Goal: Transaction & Acquisition: Purchase product/service

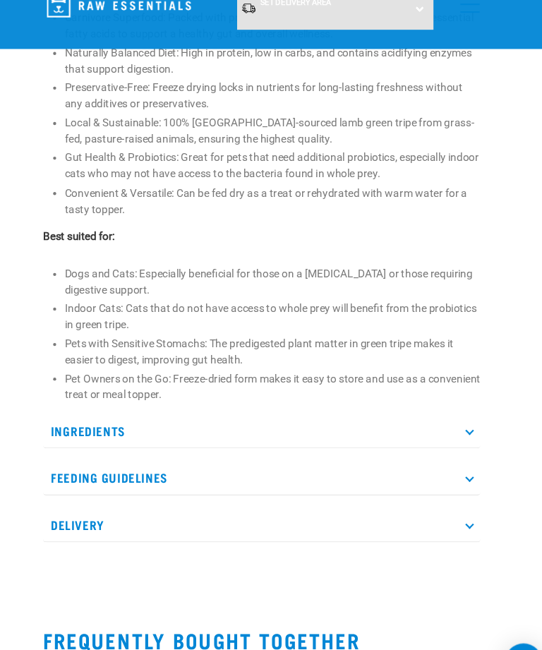
scroll to position [646, 0]
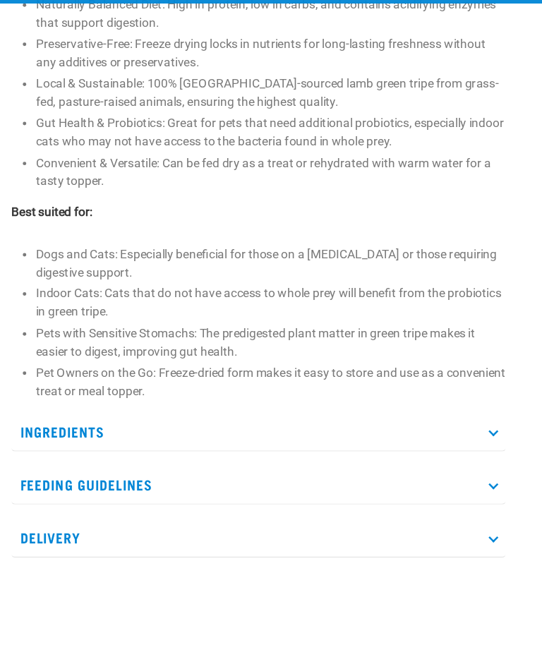
click at [408, 389] on p "Ingredients" at bounding box center [271, 405] width 401 height 32
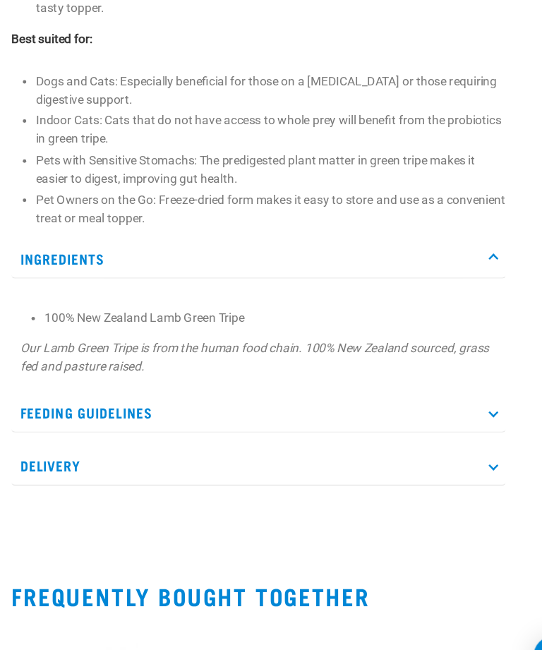
click at [409, 405] on p "Feeding Guidelines" at bounding box center [271, 421] width 401 height 32
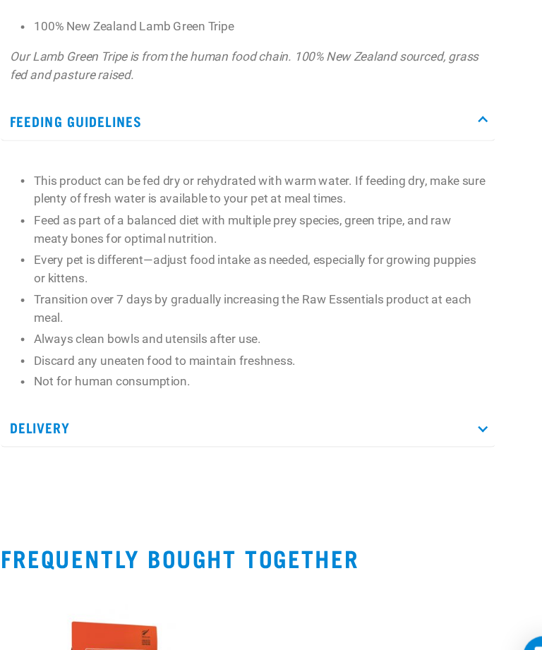
scroll to position [991, 0]
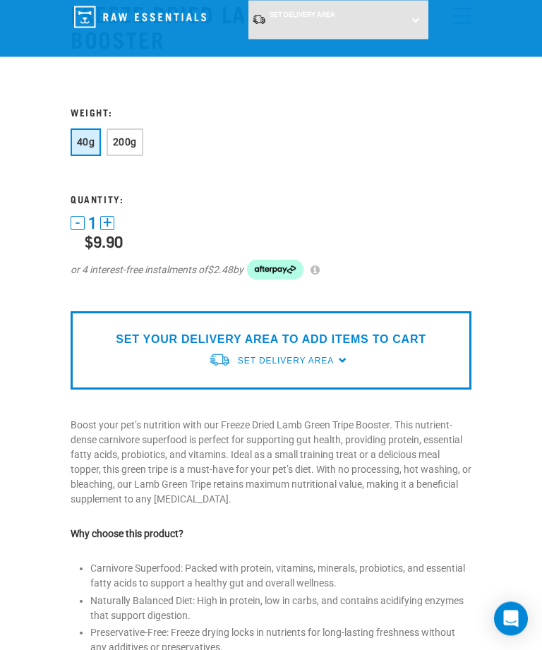
click at [133, 137] on span "200g" at bounding box center [125, 142] width 24 height 11
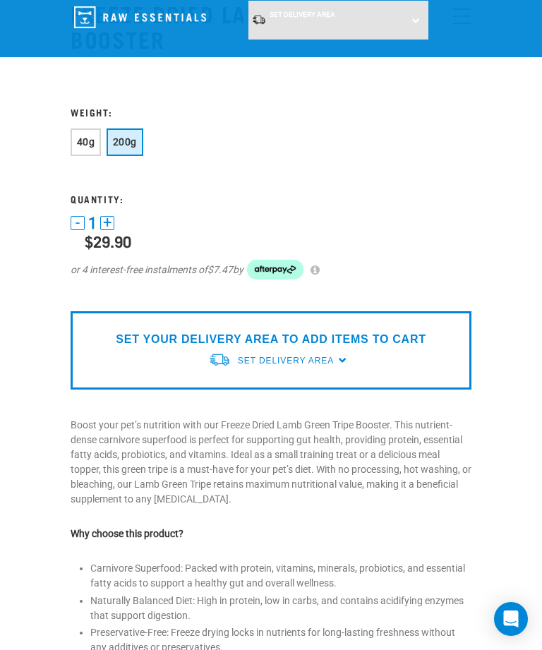
click at [89, 143] on span "40g" at bounding box center [86, 141] width 18 height 11
click at [136, 134] on button "200g" at bounding box center [125, 142] width 37 height 28
click at [78, 136] on span "40g" at bounding box center [86, 141] width 18 height 11
click at [150, 132] on div "40g 200g" at bounding box center [271, 143] width 401 height 31
click at [131, 136] on button "200g" at bounding box center [125, 142] width 37 height 28
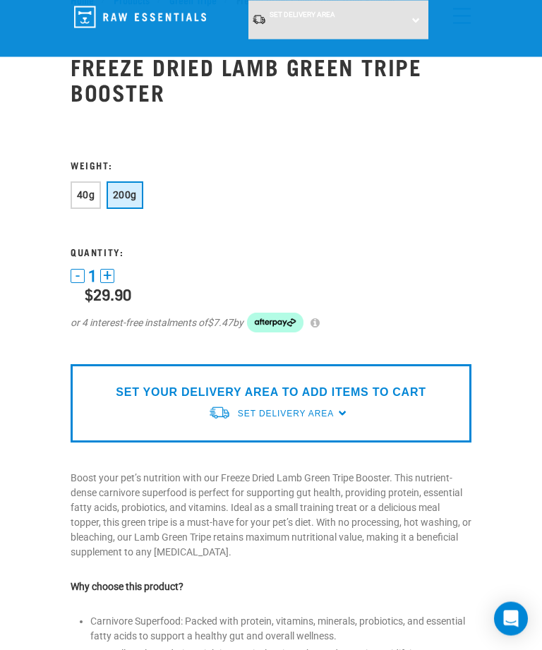
scroll to position [0, 0]
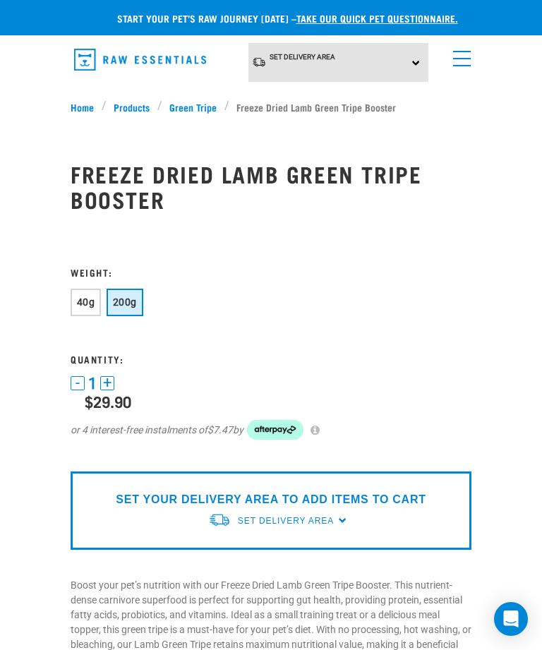
click at [469, 58] on span "menu" at bounding box center [462, 58] width 18 height 1
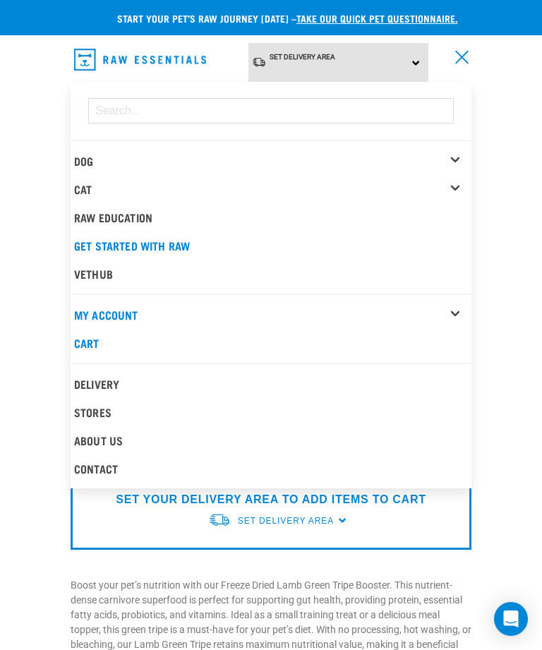
click at [433, 158] on div "Dog" at bounding box center [272, 161] width 397 height 28
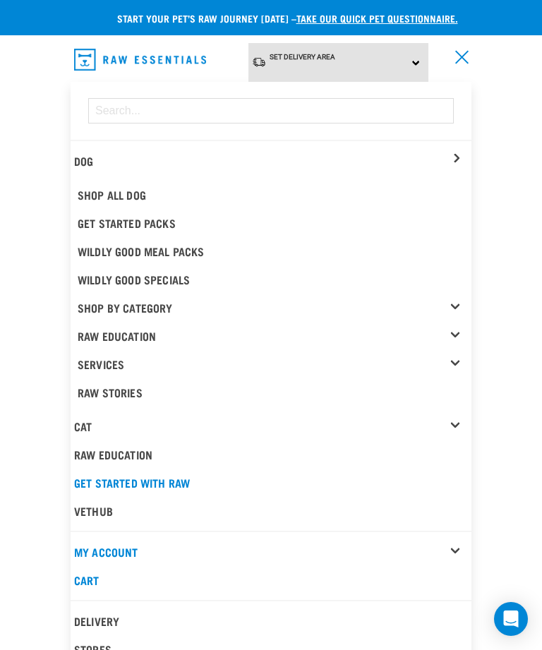
click at [457, 53] on span "menu" at bounding box center [461, 56] width 13 height 13
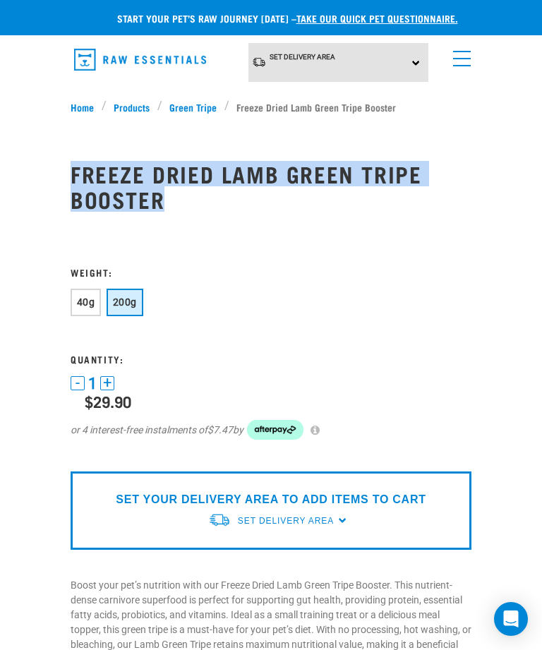
copy h1 "Freeze Dried Lamb Green Tripe Booster"
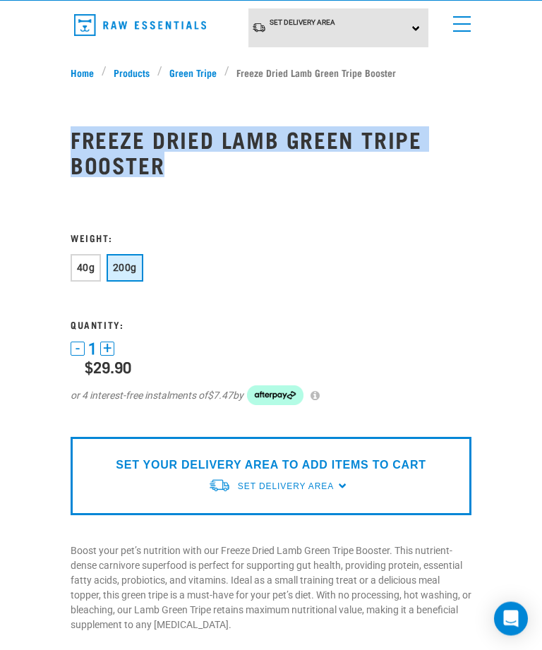
scroll to position [35, 0]
click at [76, 267] on button "40g" at bounding box center [86, 268] width 30 height 28
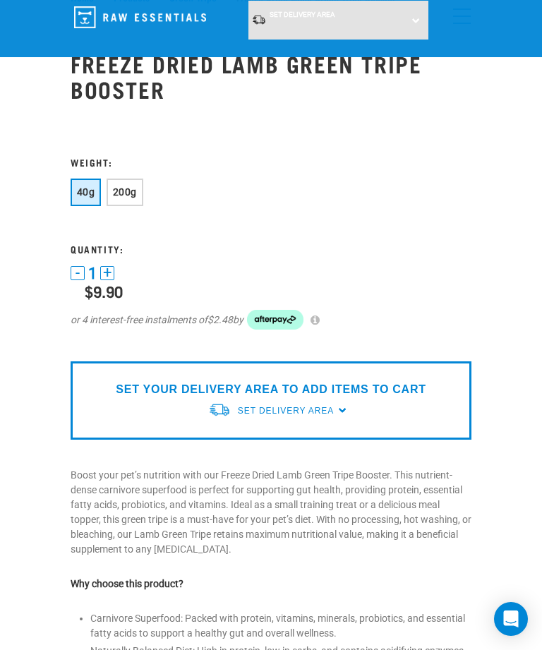
scroll to position [0, 0]
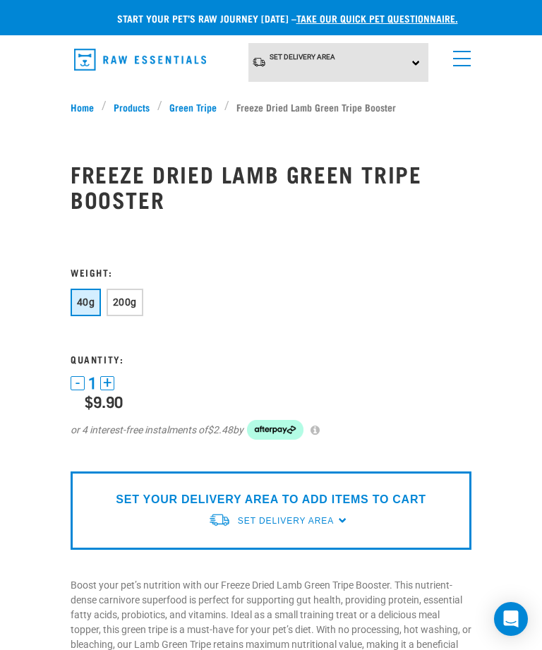
click at [402, 64] on div "Set Delivery Area North Island South Island" at bounding box center [338, 62] width 181 height 39
click at [352, 124] on link "[GEOGRAPHIC_DATA]" at bounding box center [318, 125] width 140 height 23
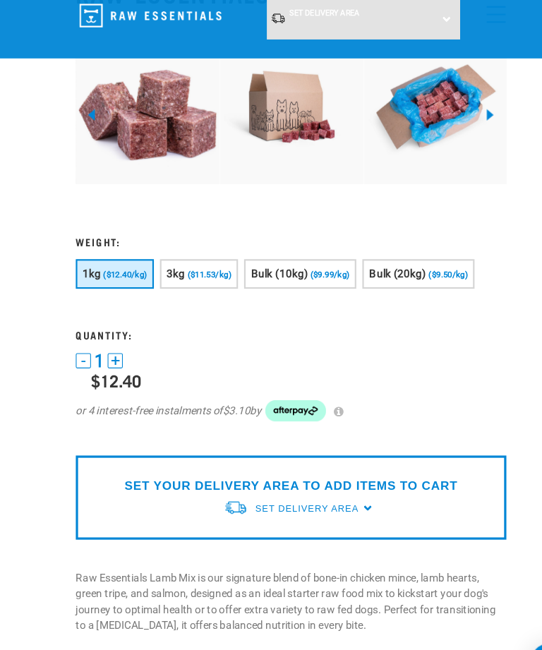
scroll to position [124, 0]
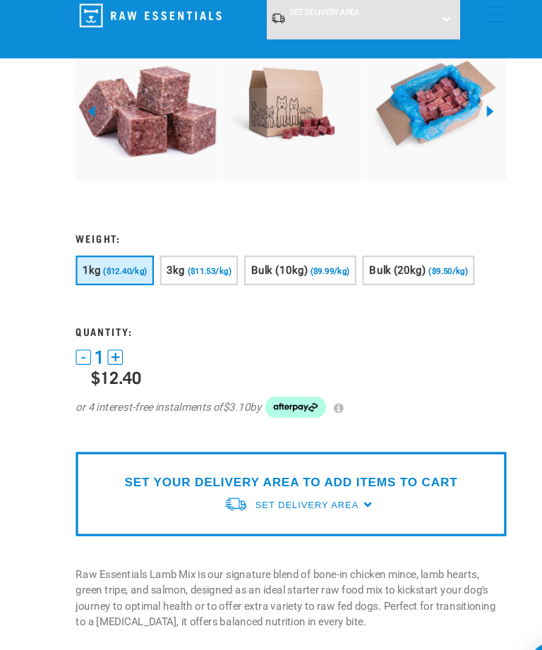
click at [481, 374] on div at bounding box center [271, 503] width 424 height 1086
click at [325, 251] on span "($9.99/kg)" at bounding box center [307, 255] width 37 height 9
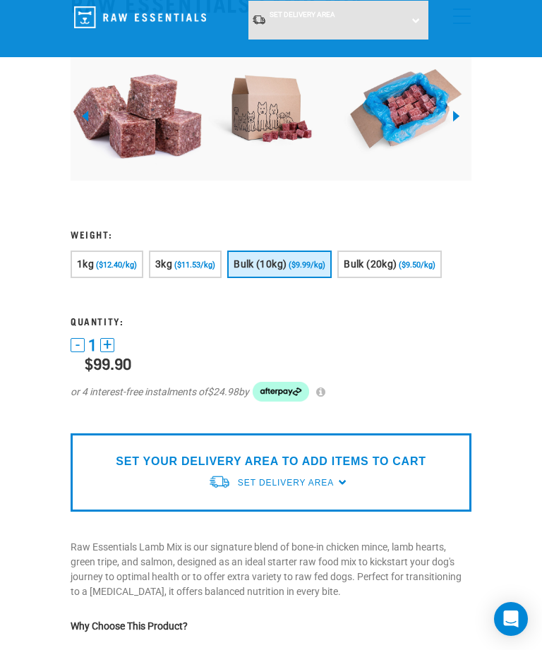
scroll to position [112, 0]
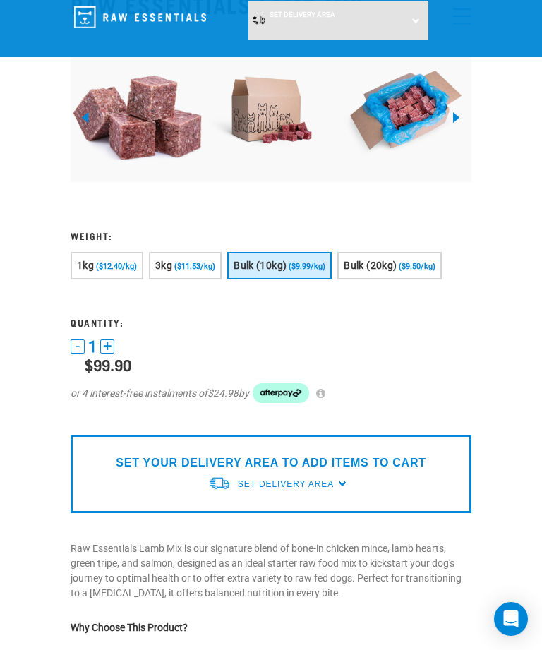
click at [292, 244] on form at bounding box center [271, 229] width 401 height 383
click at [305, 255] on button "Bulk (10kg) ($9.99/kg)" at bounding box center [279, 266] width 104 height 28
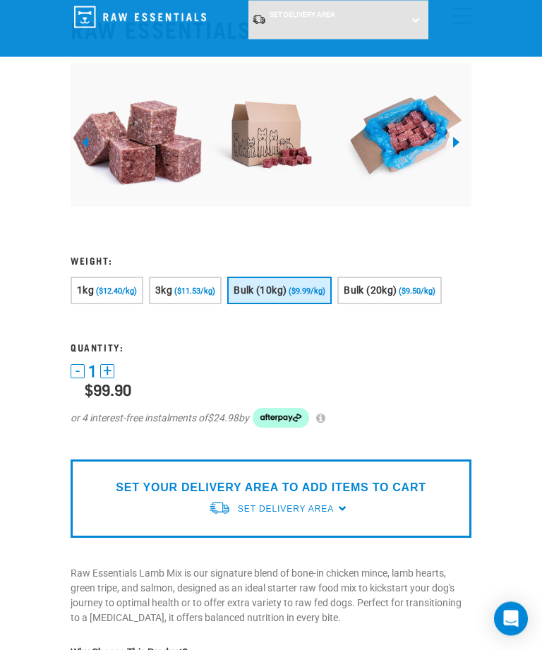
scroll to position [0, 0]
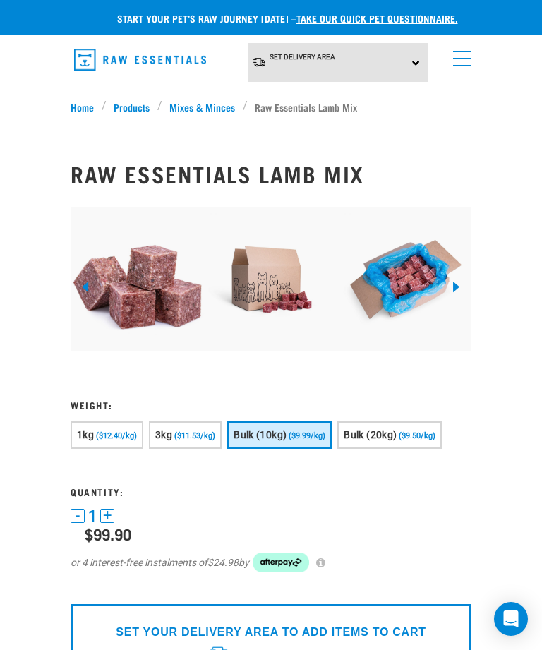
click at [400, 62] on div "Set Delivery Area [GEOGRAPHIC_DATA] [GEOGRAPHIC_DATA]" at bounding box center [338, 62] width 181 height 39
click at [354, 132] on link "[GEOGRAPHIC_DATA]" at bounding box center [318, 125] width 140 height 23
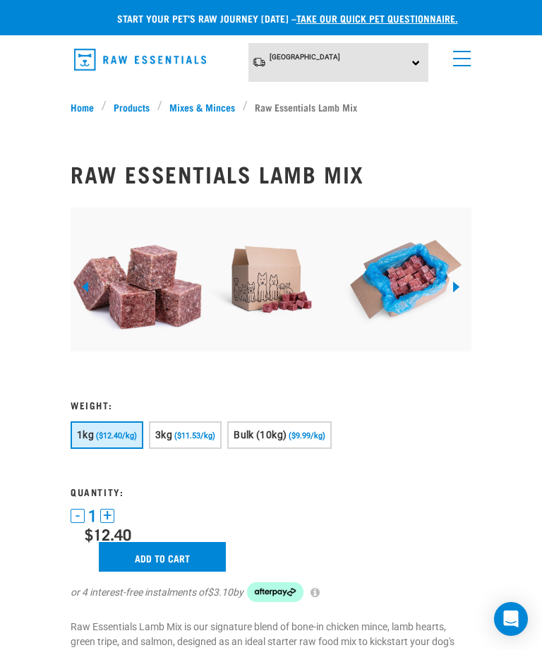
click at [296, 441] on button "Bulk (10kg) ($9.99/kg)" at bounding box center [279, 435] width 104 height 28
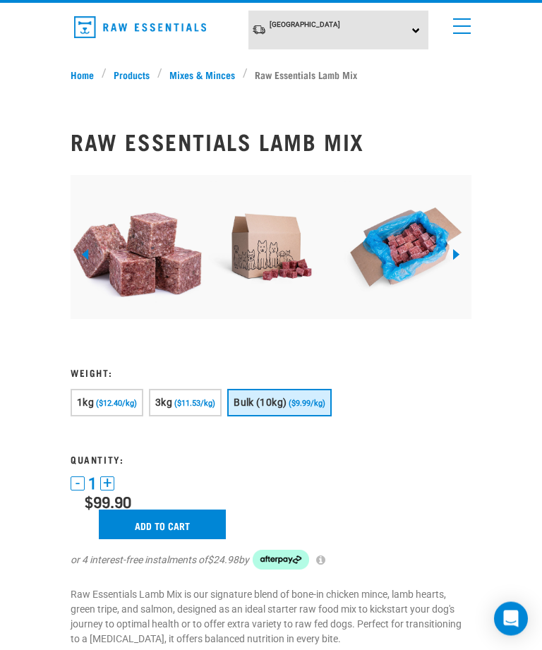
scroll to position [32, 0]
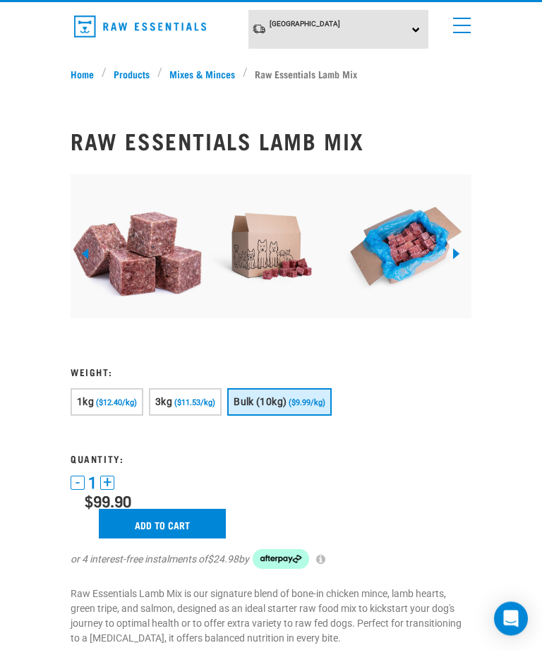
click at [200, 518] on input "Add to cart" at bounding box center [162, 525] width 127 height 30
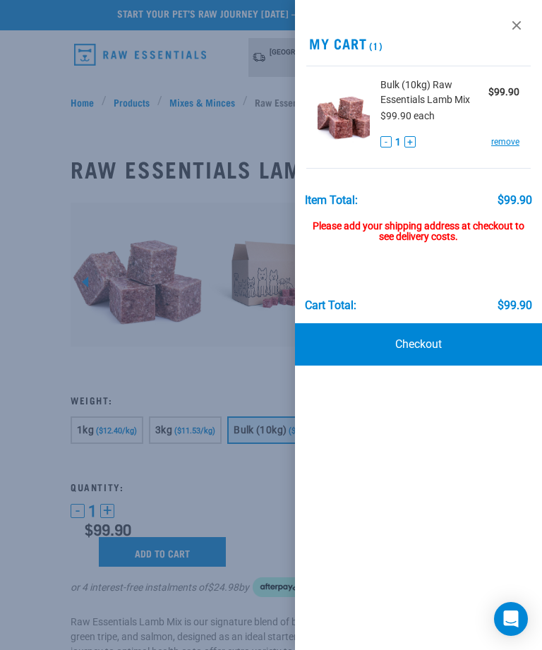
scroll to position [4, 0]
click at [522, 17] on link at bounding box center [516, 25] width 23 height 23
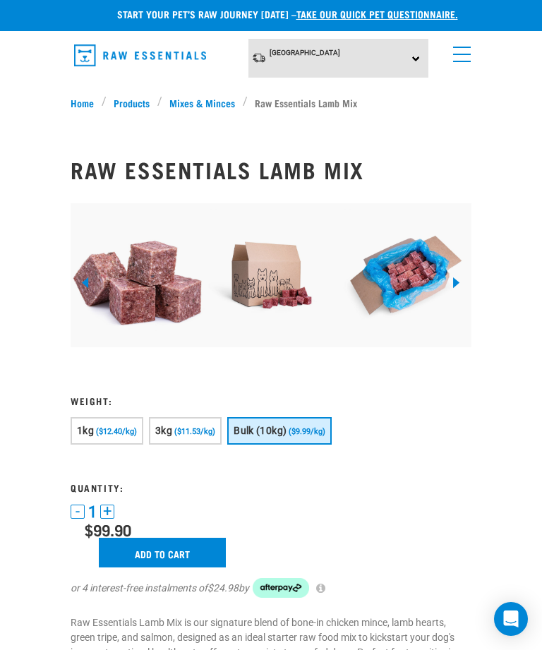
scroll to position [0, 0]
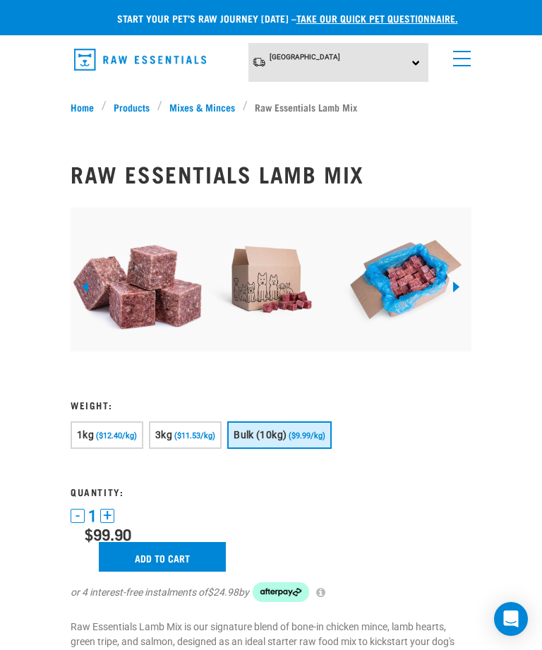
click at [469, 56] on link "menu" at bounding box center [458, 54] width 25 height 25
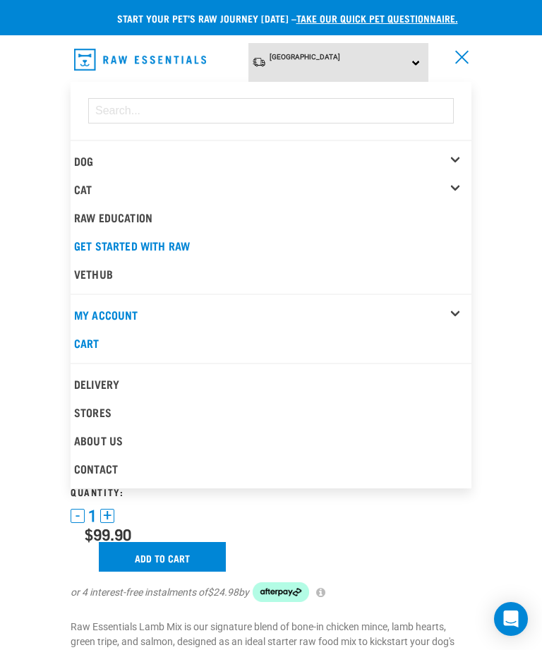
click at [179, 150] on div "Dog" at bounding box center [272, 161] width 397 height 28
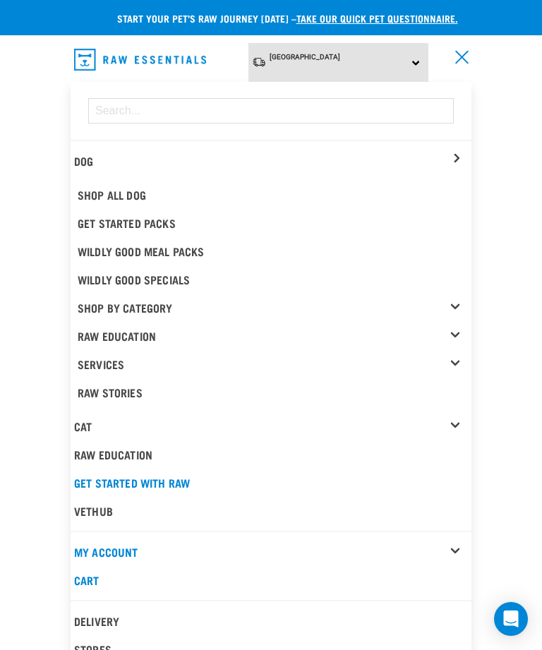
click at [243, 181] on link "Shop All Dog" at bounding box center [272, 195] width 397 height 28
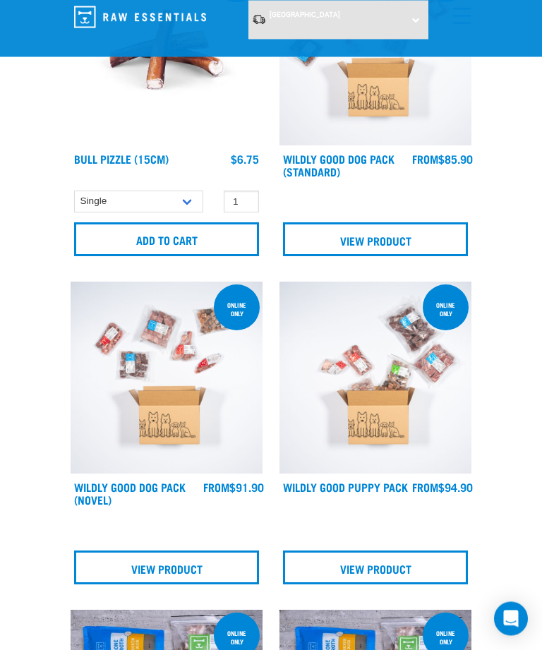
scroll to position [843, 0]
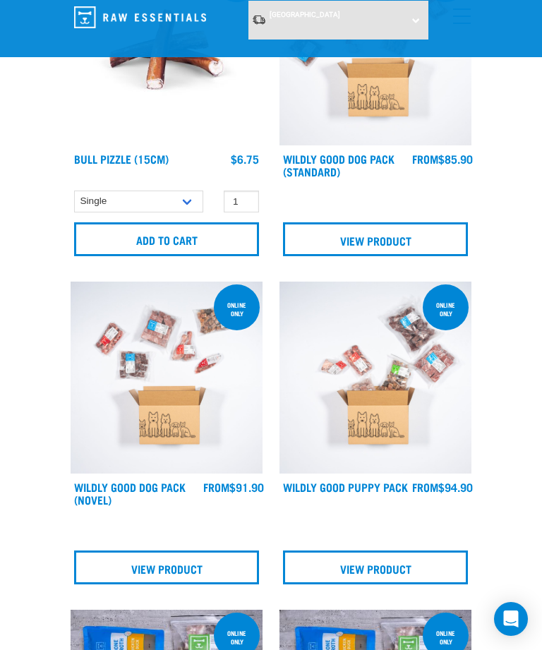
click at [194, 88] on img at bounding box center [167, 49] width 192 height 192
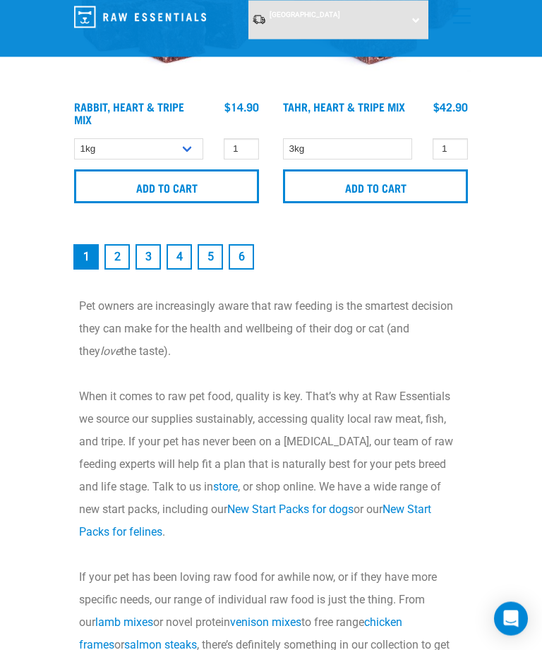
scroll to position [5160, 0]
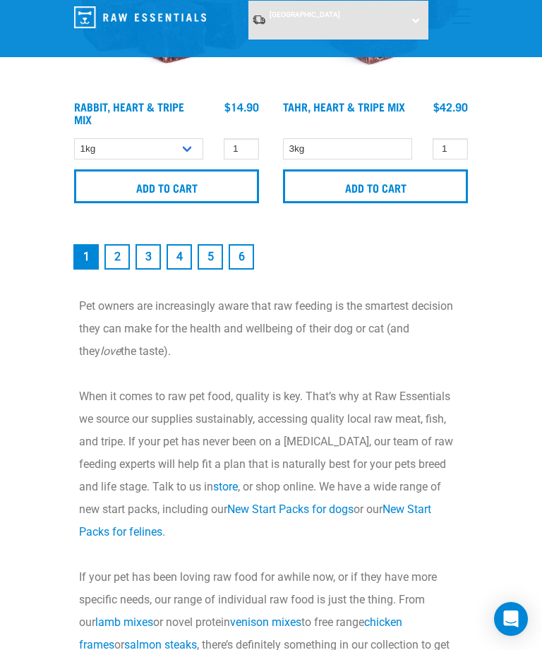
click at [115, 265] on link "2" at bounding box center [116, 256] width 25 height 25
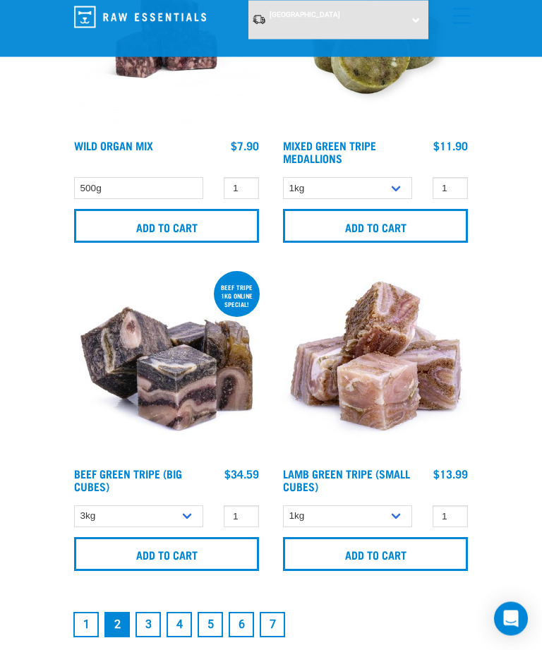
scroll to position [4792, 0]
click at [141, 632] on link "3" at bounding box center [148, 624] width 25 height 25
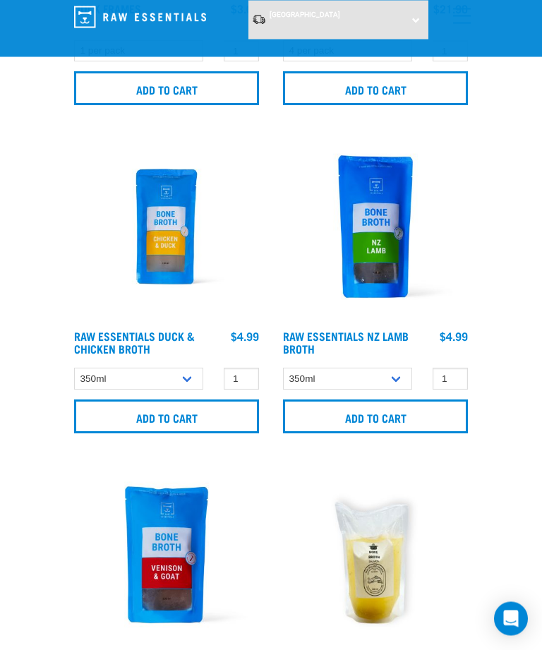
scroll to position [2961, 0]
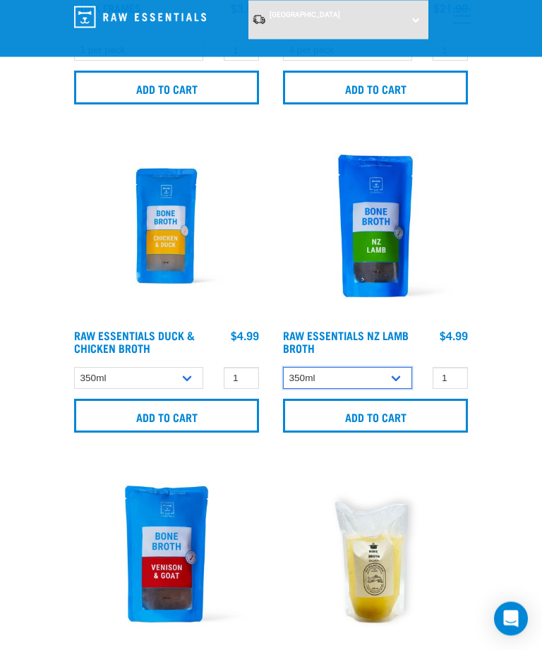
click at [397, 378] on select "350ml Bulk (40 pack)" at bounding box center [347, 379] width 129 height 22
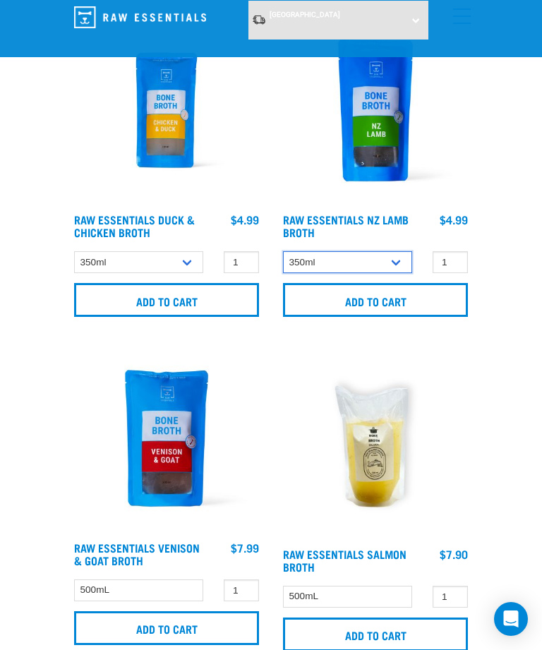
scroll to position [3079, 0]
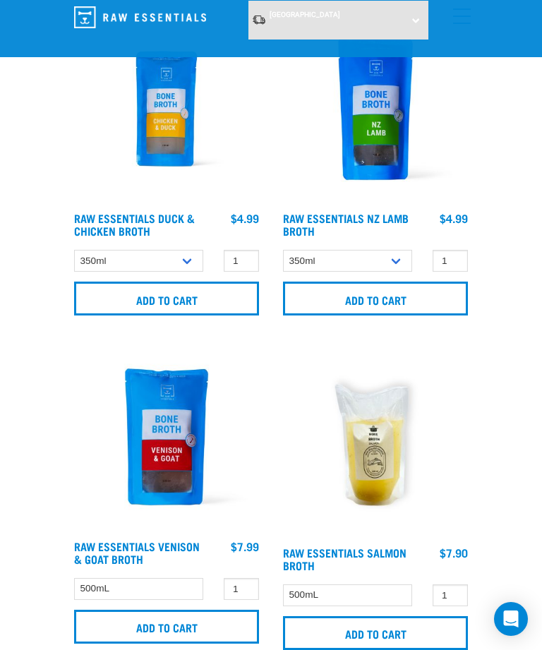
click at [419, 291] on input "Add to cart" at bounding box center [375, 299] width 185 height 34
click at [201, 291] on input "Add to cart" at bounding box center [166, 299] width 185 height 34
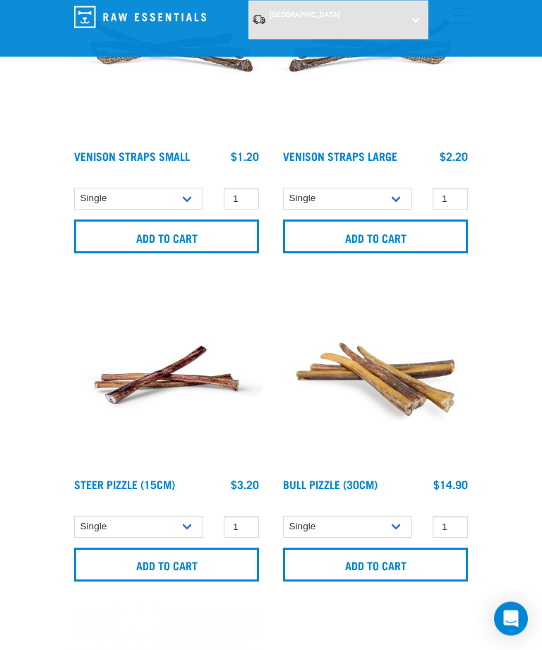
scroll to position [4132, 0]
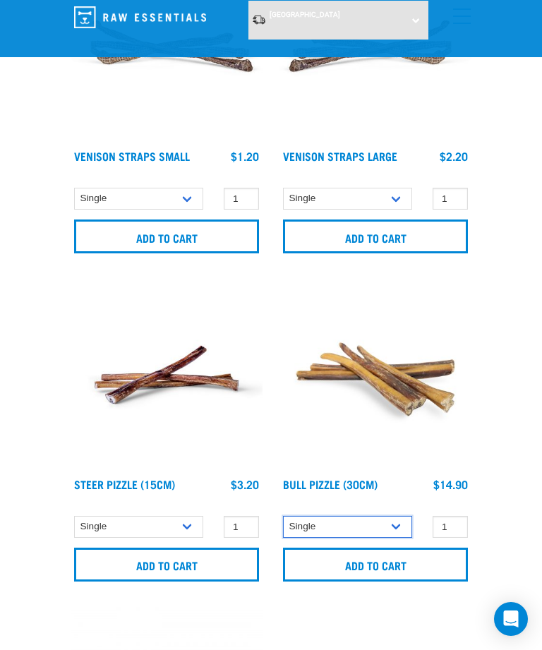
click at [380, 530] on select "Single 10 per pack" at bounding box center [347, 527] width 129 height 22
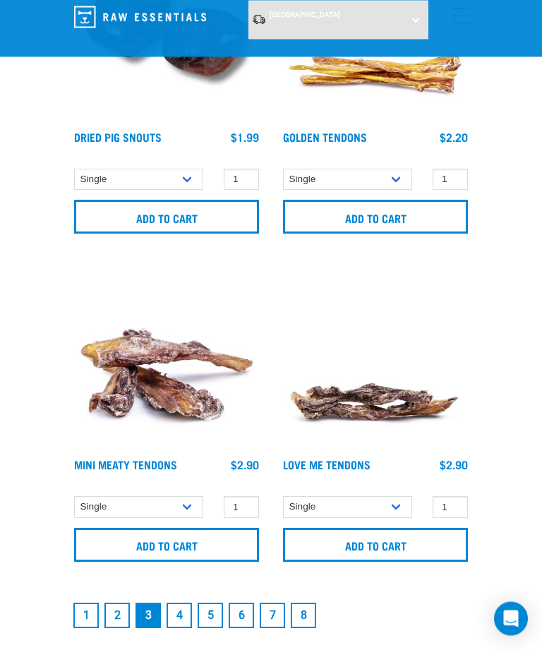
scroll to position [4809, 0]
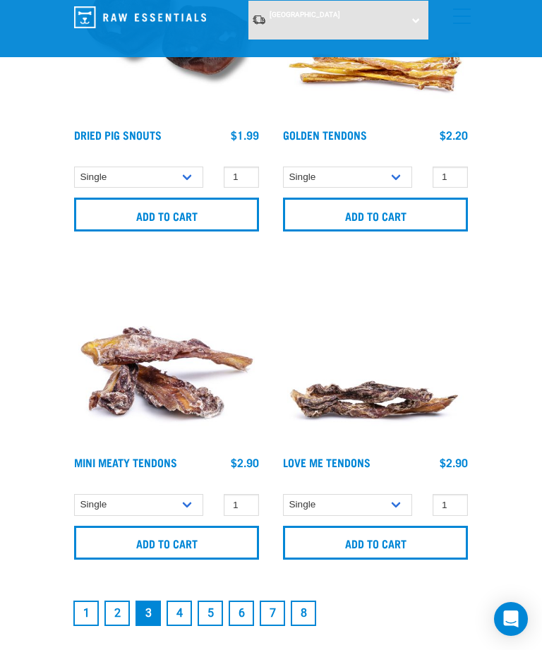
click at [185, 613] on link "4" at bounding box center [179, 613] width 25 height 25
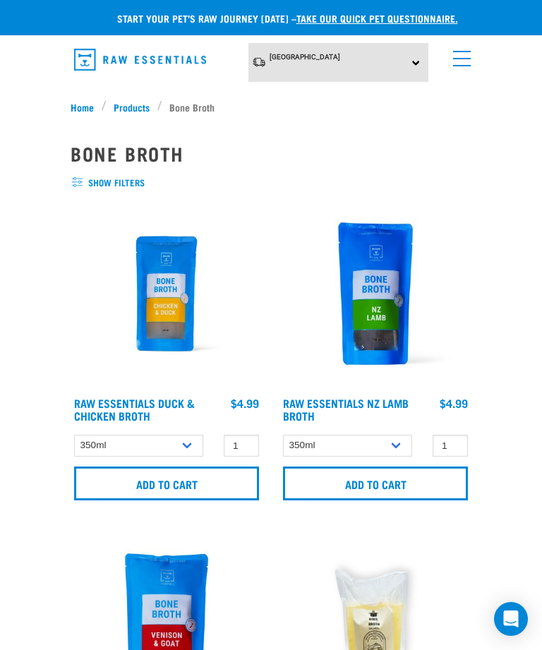
click at [174, 314] on img at bounding box center [167, 294] width 192 height 192
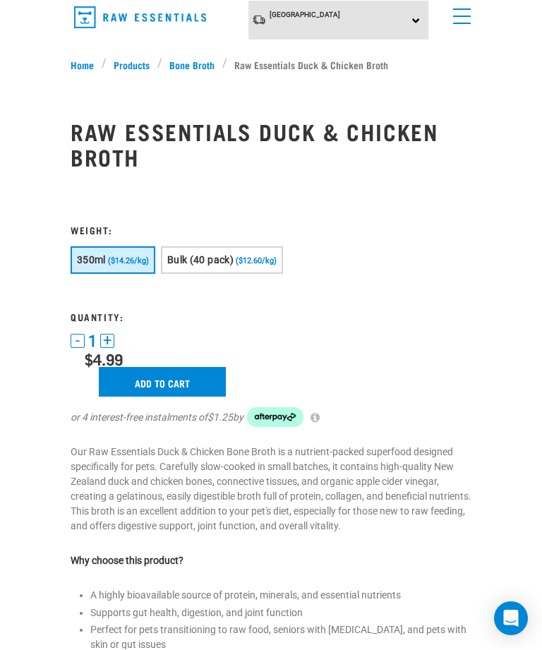
scroll to position [42, 0]
click at [275, 257] on span "($12.60/kg)" at bounding box center [256, 260] width 41 height 9
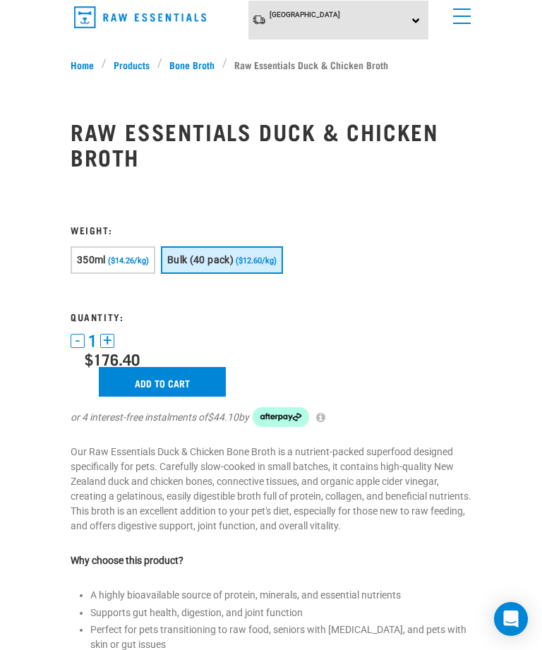
click at [125, 255] on button "350ml ($14.26/kg)" at bounding box center [113, 260] width 85 height 28
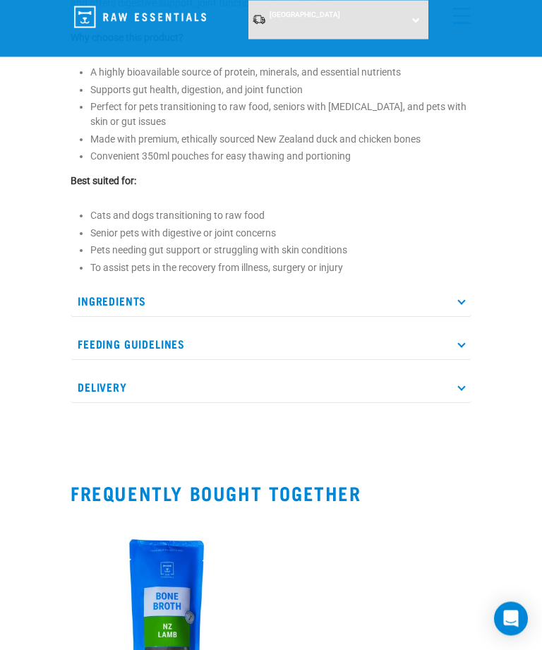
scroll to position [508, 0]
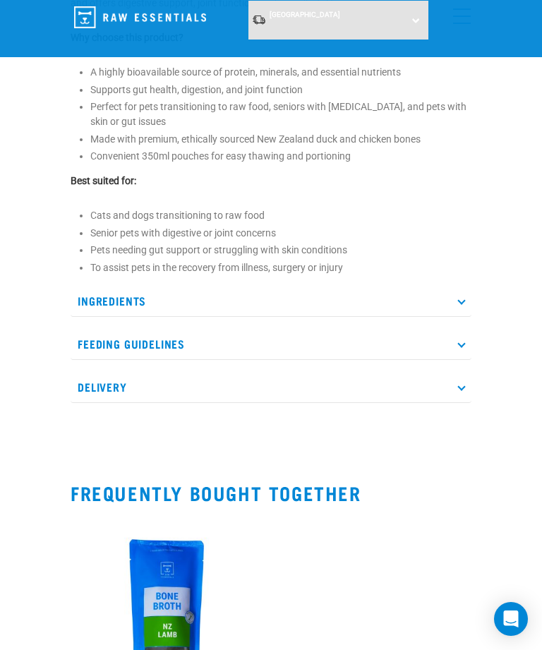
click at [428, 349] on p "Feeding Guidelines" at bounding box center [271, 344] width 401 height 32
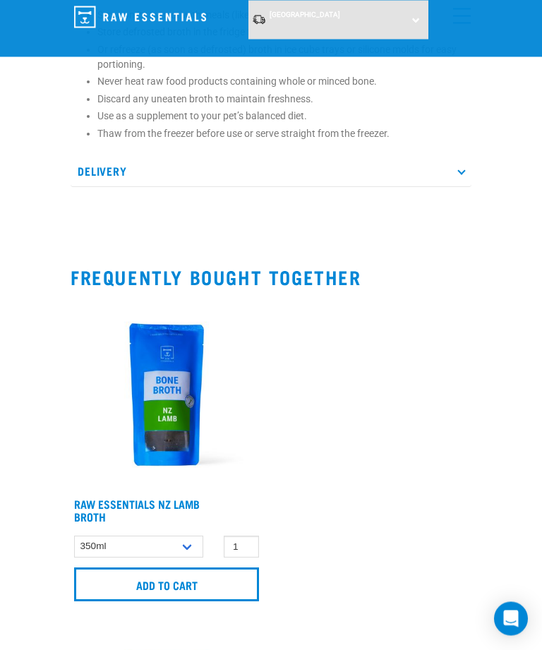
scroll to position [885, 0]
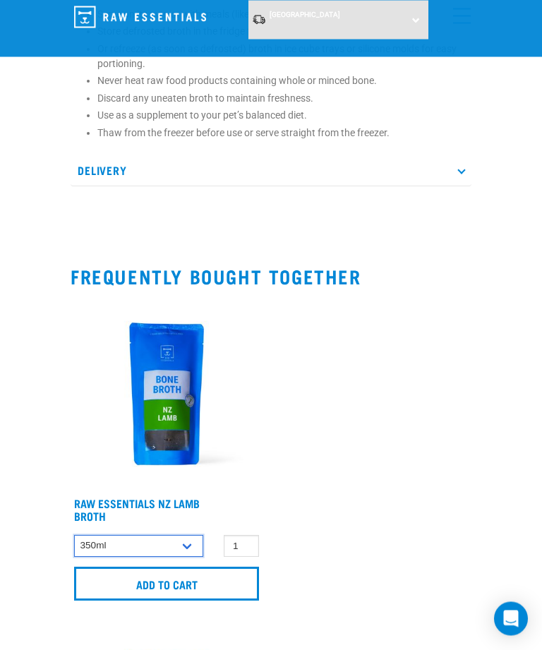
click at [163, 546] on select "350ml Bulk (40 pack)" at bounding box center [138, 547] width 129 height 22
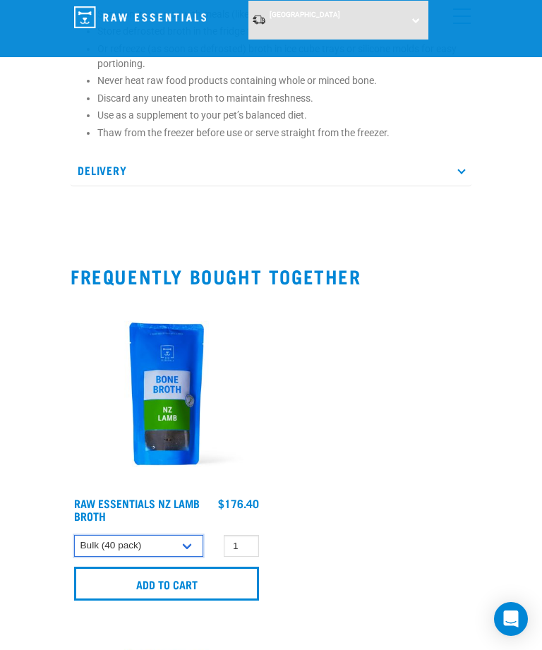
click at [177, 549] on select "350ml Bulk (40 pack)" at bounding box center [138, 546] width 129 height 22
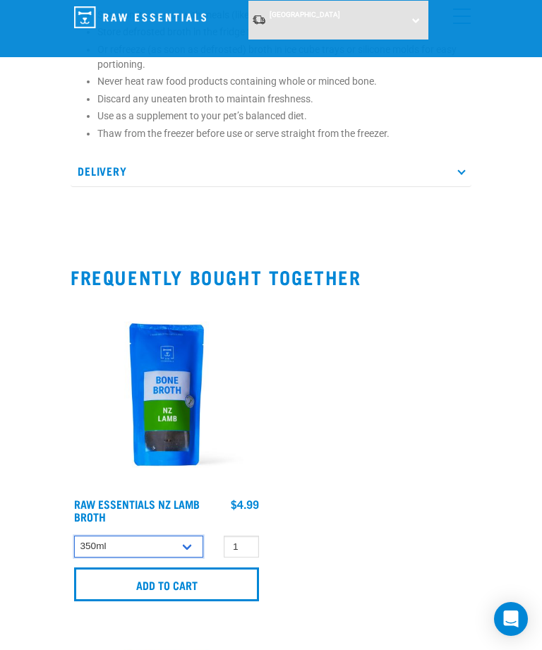
click at [176, 547] on select "350ml Bulk (40 pack)" at bounding box center [138, 547] width 129 height 22
select select "696498"
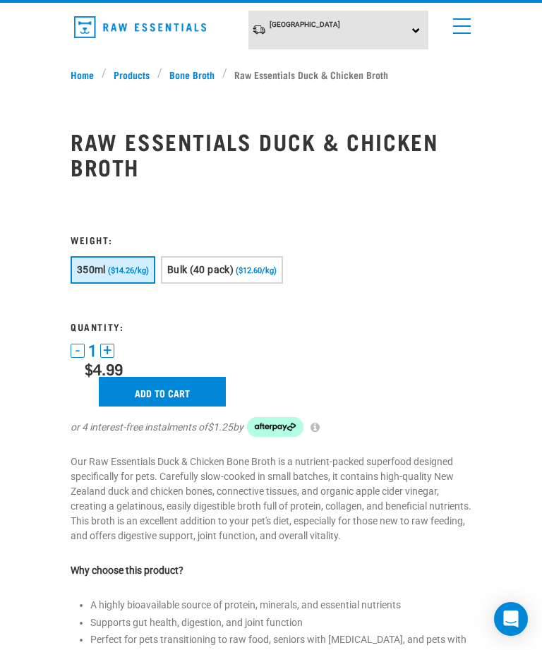
scroll to position [0, 0]
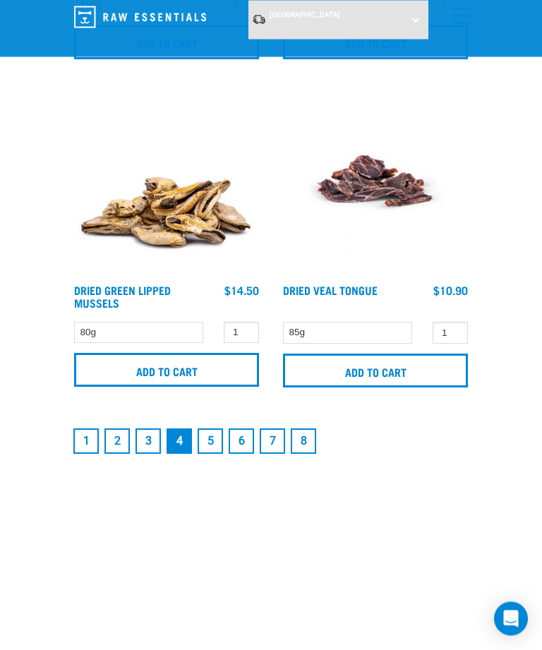
scroll to position [4976, 0]
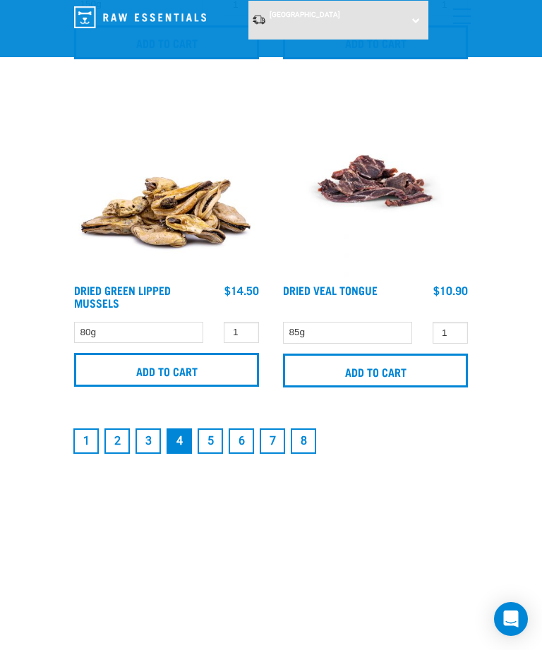
click at [210, 443] on link "5" at bounding box center [210, 440] width 25 height 25
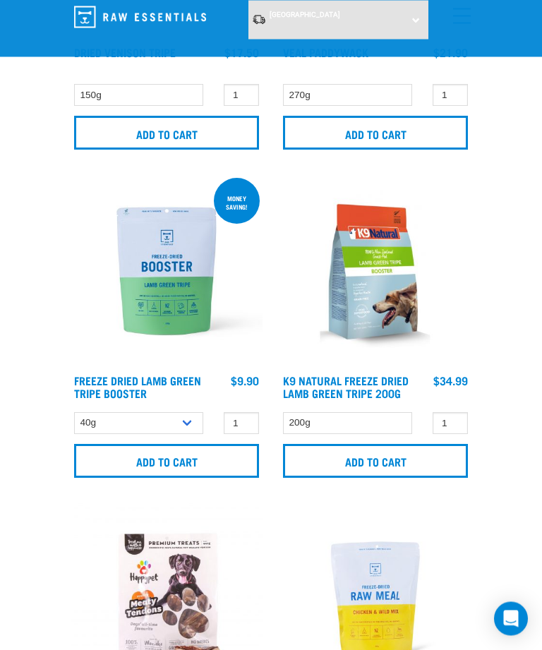
scroll to position [1281, 0]
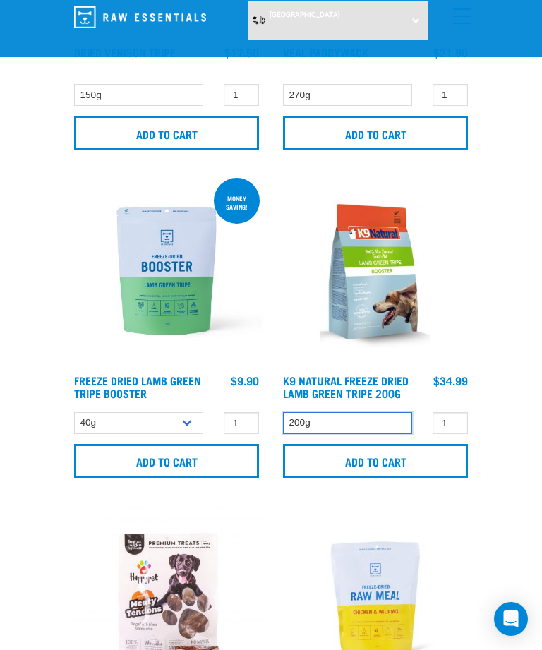
click at [395, 434] on select "200g" at bounding box center [347, 423] width 129 height 22
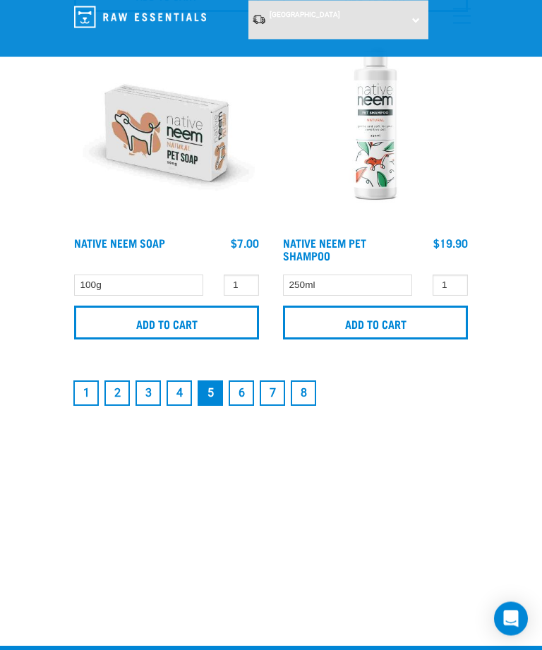
scroll to position [5046, 0]
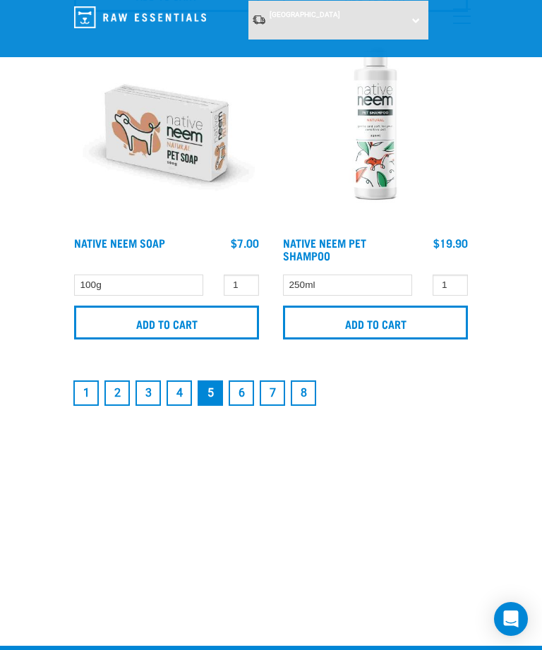
click at [242, 406] on link "6" at bounding box center [241, 392] width 25 height 25
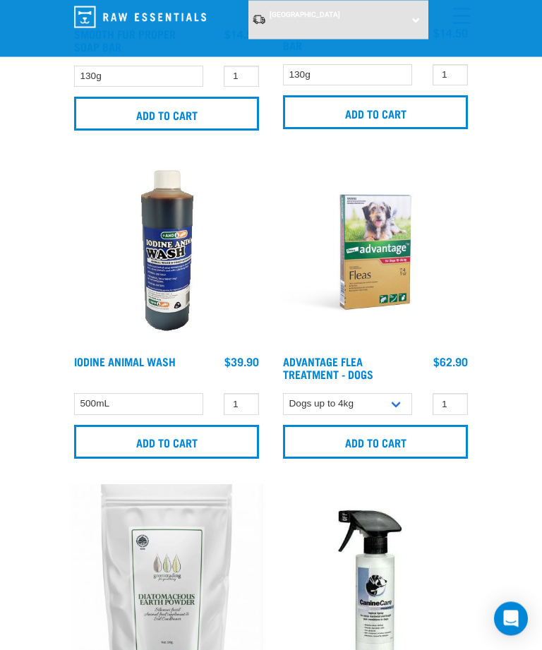
scroll to position [968, 0]
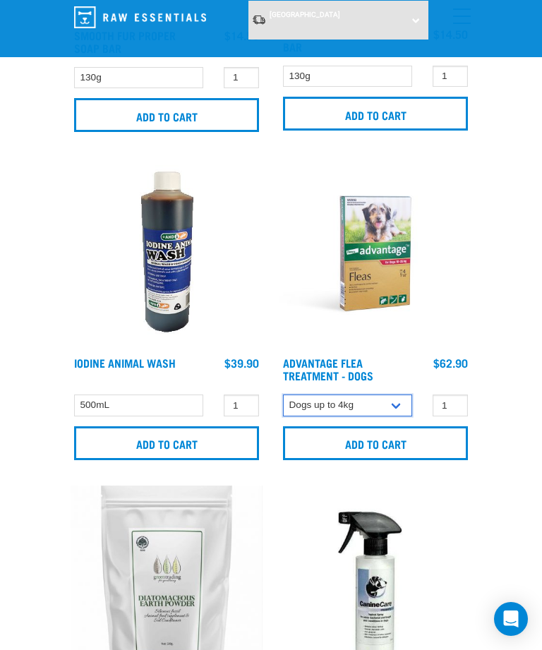
click at [394, 412] on select "Dogs up to 4kg Dogs 4-10kg Dogs 10-25kg" at bounding box center [347, 406] width 129 height 22
select select "336141"
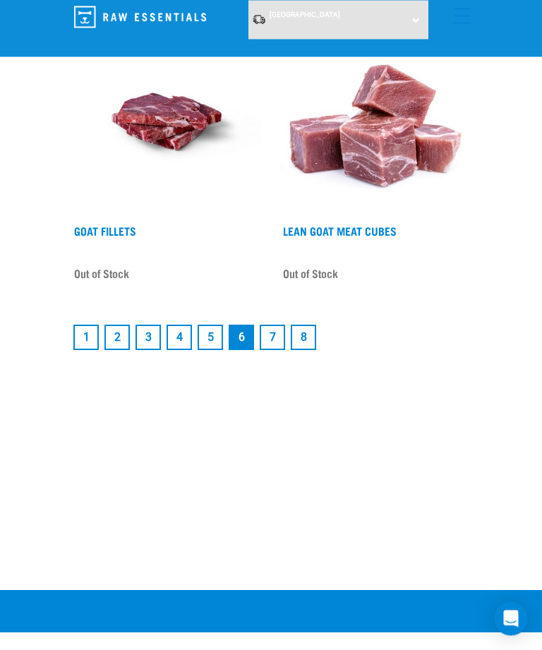
scroll to position [4811, 0]
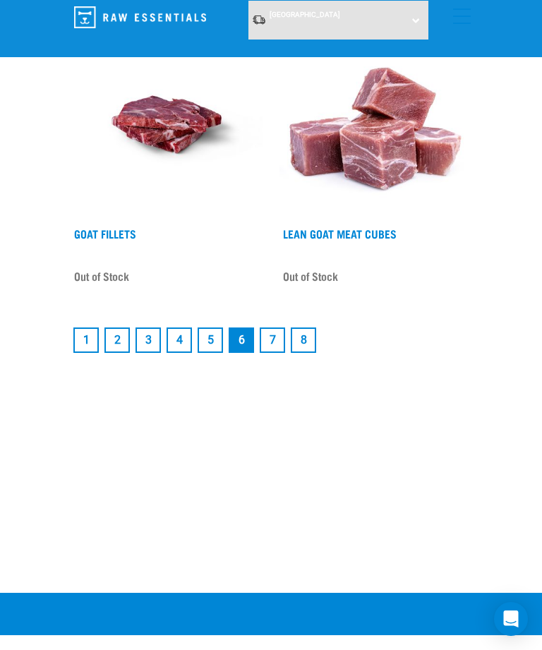
click at [279, 338] on link "7" at bounding box center [272, 340] width 25 height 25
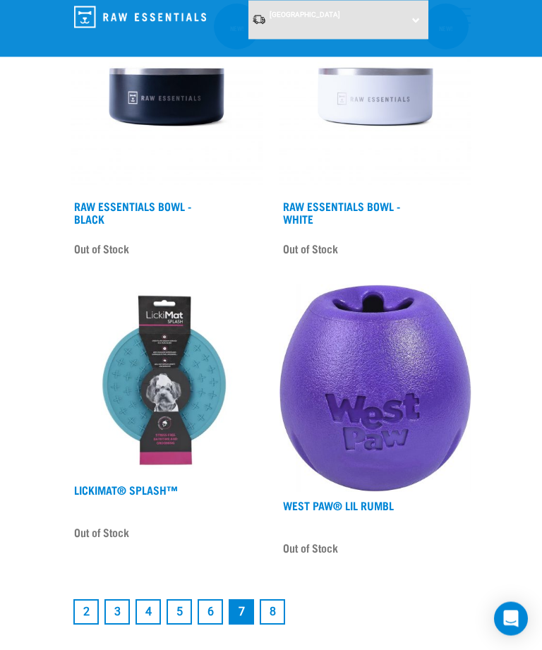
scroll to position [4113, 0]
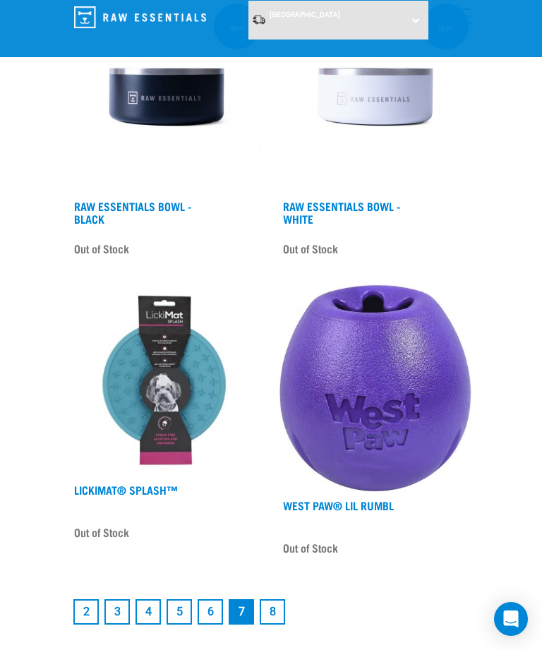
click at [280, 617] on link "8" at bounding box center [272, 611] width 25 height 25
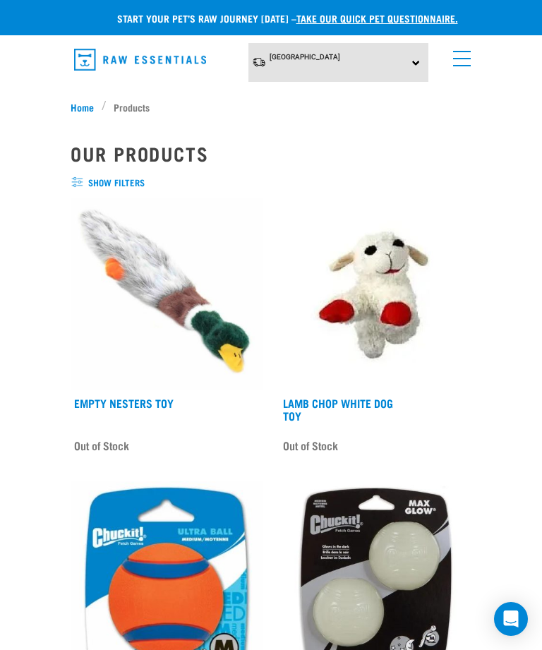
click at [467, 57] on link "menu" at bounding box center [458, 54] width 25 height 25
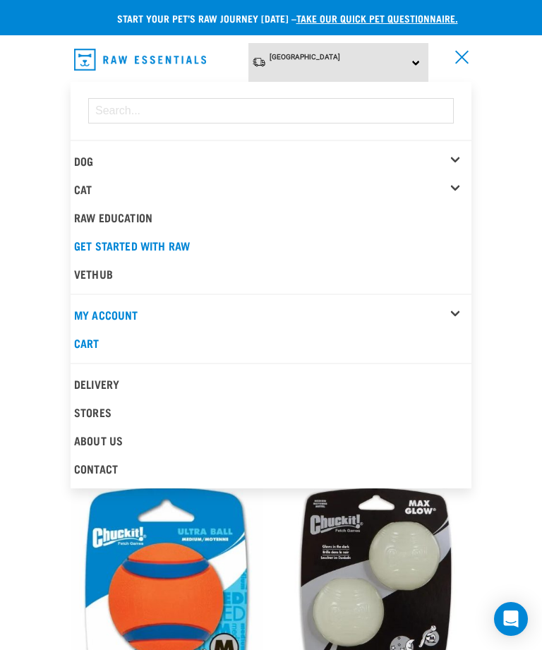
click at [534, 251] on div "Start your pet’s raw journey today – take our quick pet questionnaire. Delivery…" at bounding box center [271, 563] width 542 height 1127
click at [454, 56] on link "menu" at bounding box center [458, 54] width 25 height 25
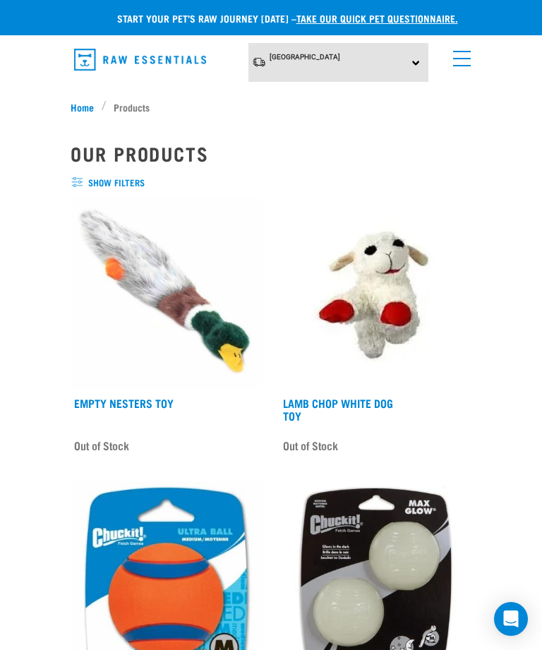
click at [453, 53] on link "menu" at bounding box center [458, 54] width 25 height 25
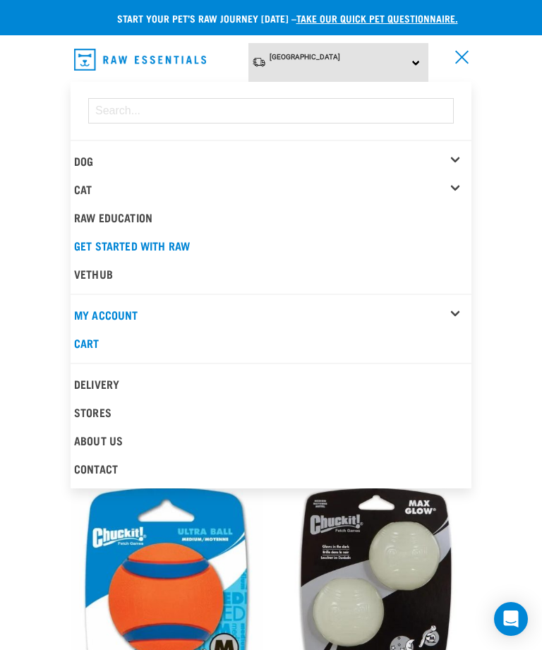
click at [535, 146] on div "Start your pet’s raw journey today – take our quick pet questionnaire. Delivery…" at bounding box center [271, 563] width 542 height 1127
click at [534, 239] on div "Start your pet’s raw journey today – take our quick pet questionnaire. Delivery…" at bounding box center [271, 563] width 542 height 1127
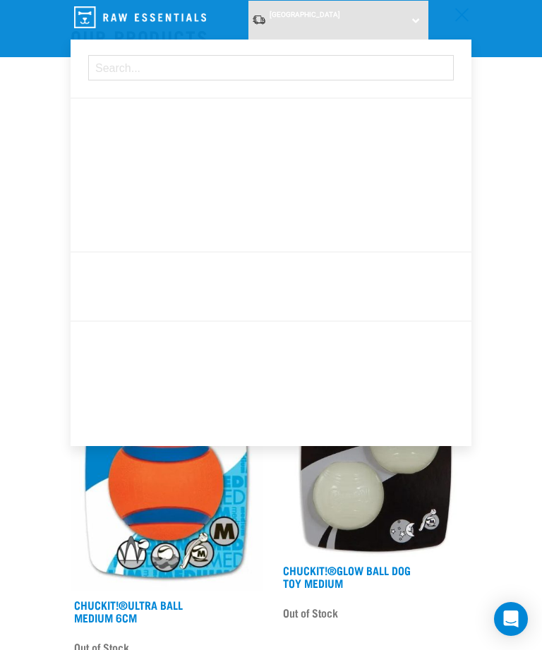
scroll to position [34, 0]
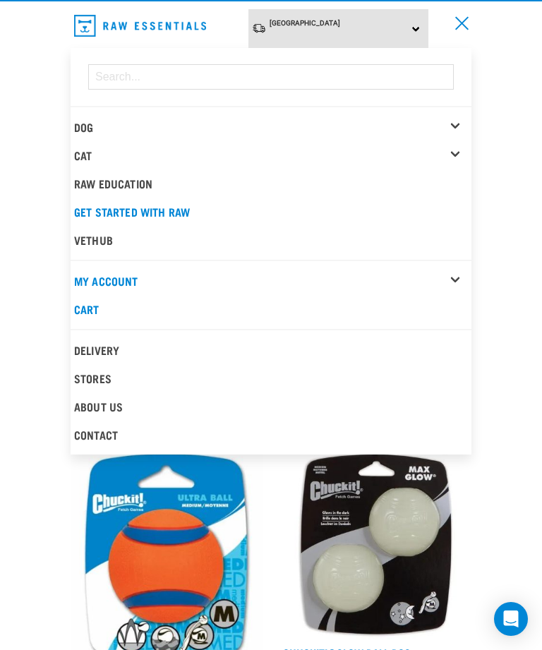
click at [537, 323] on div "Start your pet’s raw journey today – take our quick pet questionnaire. Delivery…" at bounding box center [271, 529] width 542 height 1127
click at [107, 113] on div "Dog" at bounding box center [272, 127] width 397 height 28
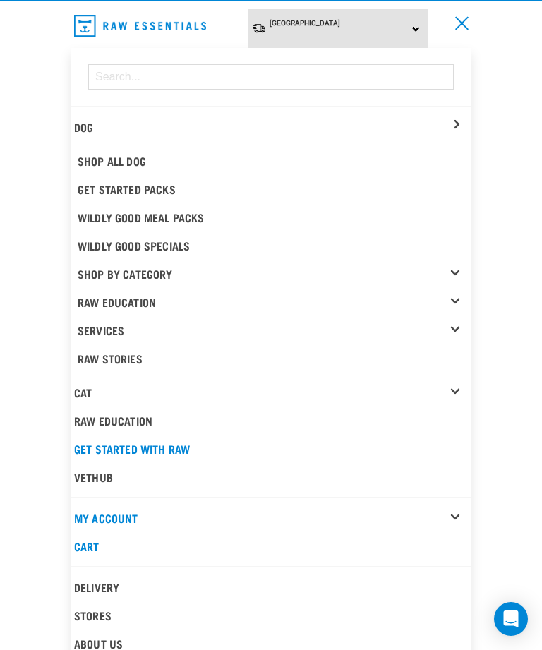
click at [462, 20] on link "menu" at bounding box center [458, 20] width 25 height 25
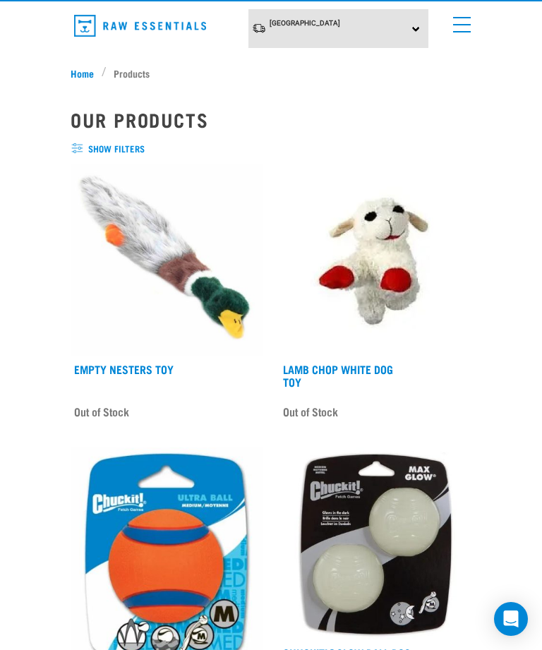
click at [462, 23] on link "menu" at bounding box center [458, 20] width 25 height 25
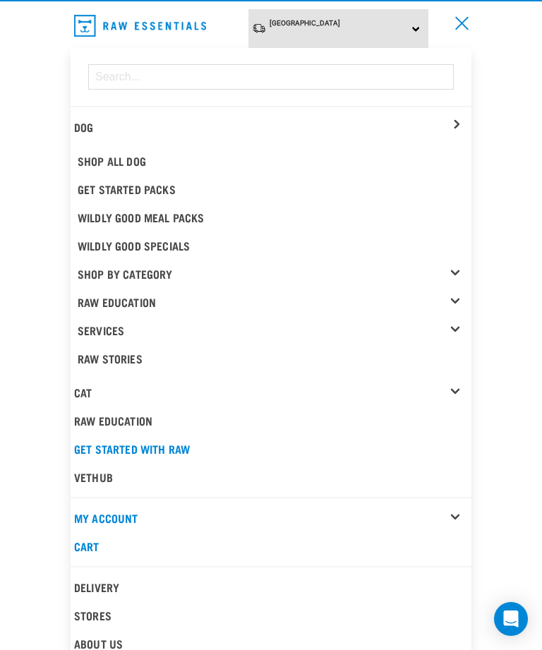
click at [211, 539] on link "Cart" at bounding box center [271, 546] width 401 height 28
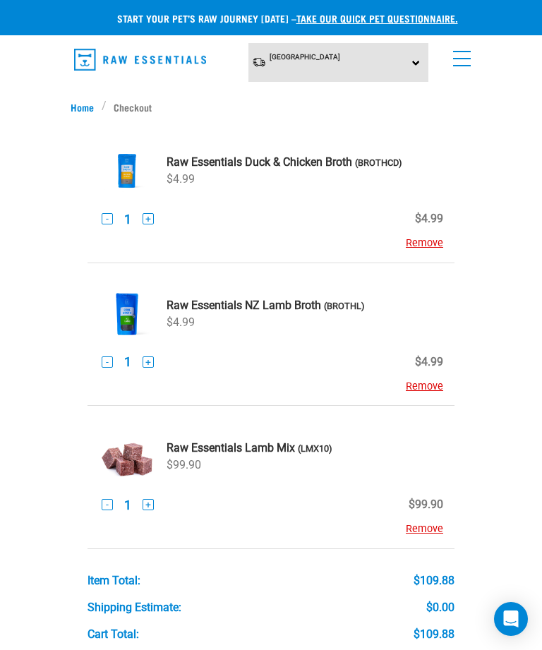
click at [464, 56] on link "menu" at bounding box center [458, 54] width 25 height 25
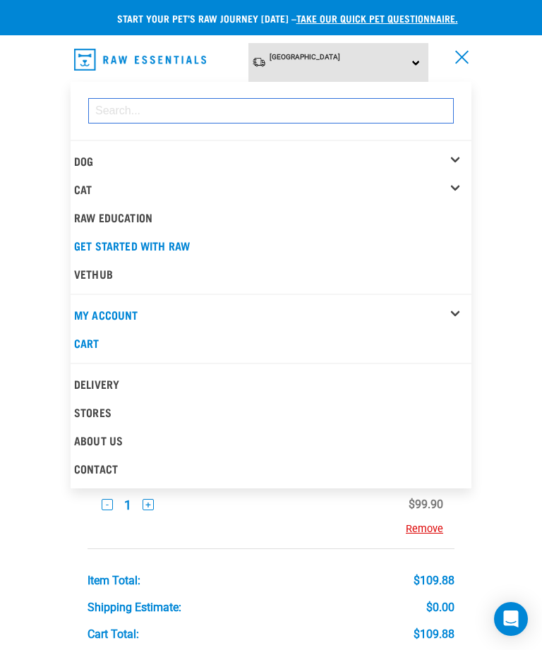
click at [329, 113] on input "dropdown navigation" at bounding box center [271, 110] width 366 height 25
click at [318, 112] on input "dropdown navigation" at bounding box center [271, 110] width 366 height 25
paste input "FREEZE DRIED LAMB GREEN TRIPE BOOSTER"
type input "FREEZE DRIED LAMB GREEN TRIPE BOOSTER"
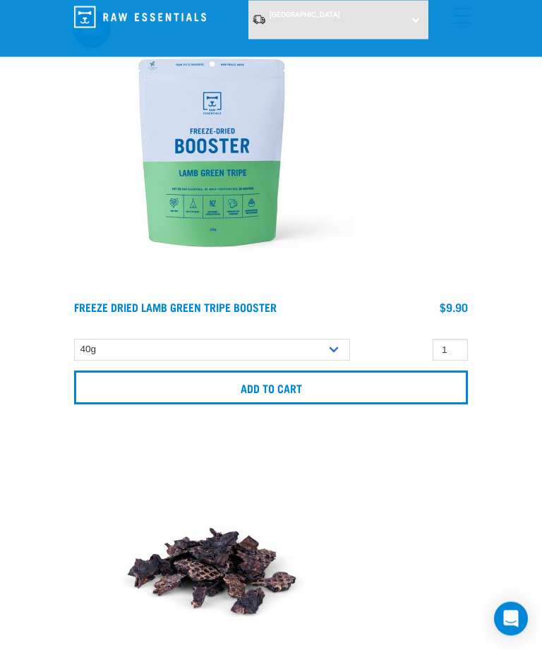
scroll to position [254, 0]
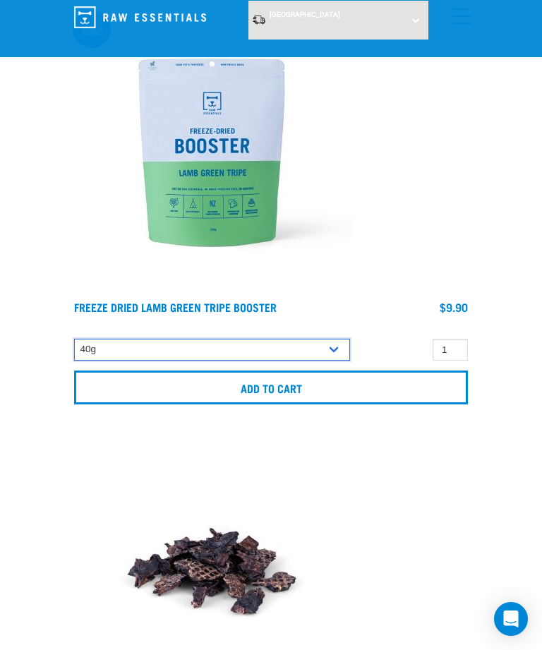
click at [328, 347] on select "40g 200g" at bounding box center [212, 350] width 276 height 22
click at [345, 353] on select "40g 200g" at bounding box center [212, 350] width 276 height 22
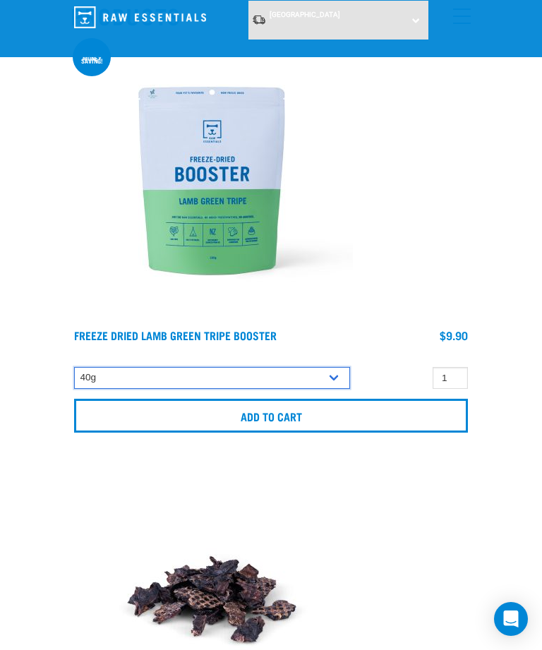
scroll to position [65, 0]
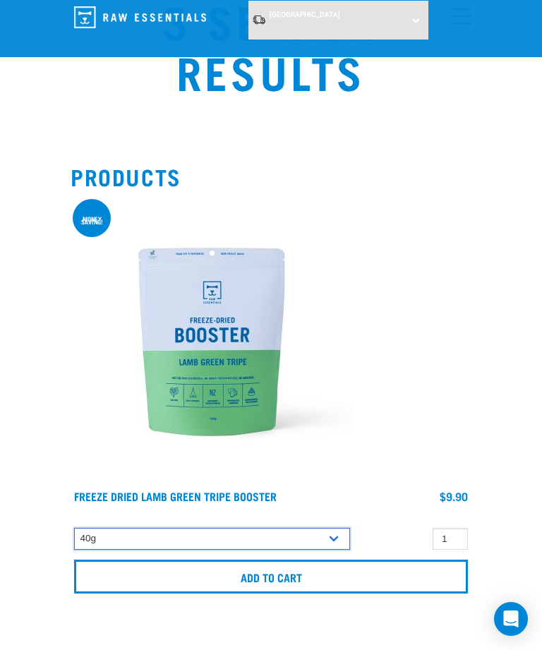
click at [342, 547] on select "40g 200g" at bounding box center [212, 539] width 276 height 22
select select "348055"
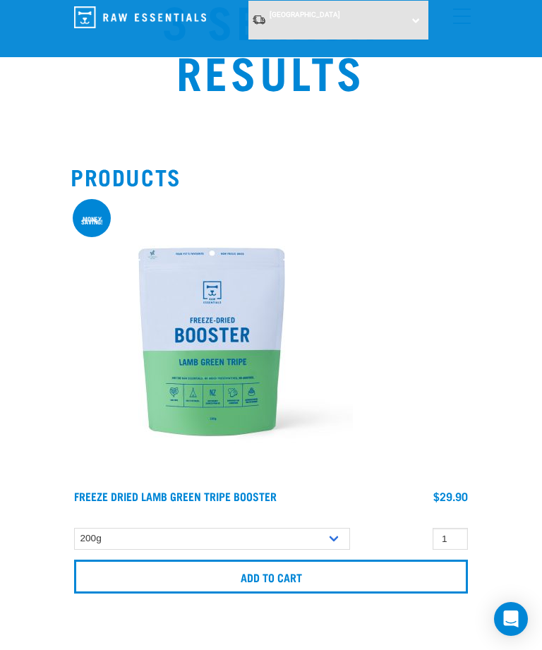
click at [390, 586] on input "Add to cart" at bounding box center [271, 577] width 394 height 34
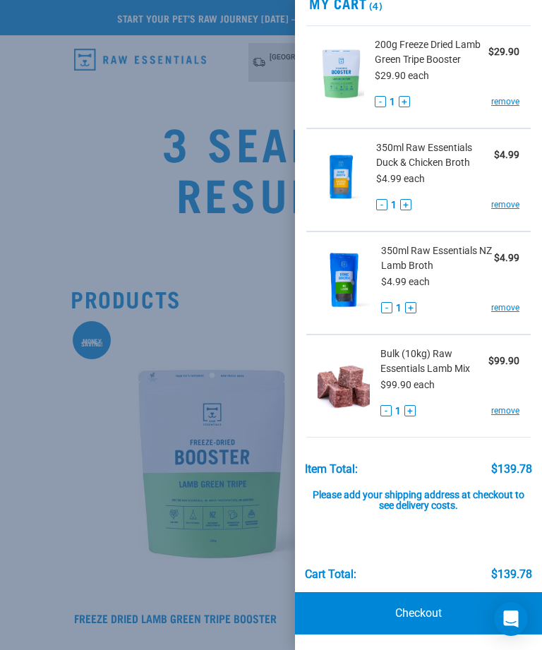
scroll to position [40, 0]
click at [426, 611] on link "Checkout" at bounding box center [418, 613] width 247 height 42
click at [426, 608] on link "Checkout" at bounding box center [418, 613] width 247 height 42
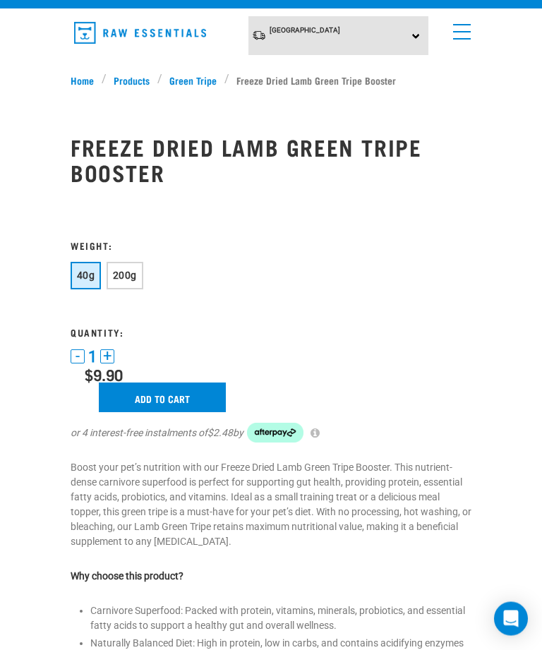
scroll to position [27, 0]
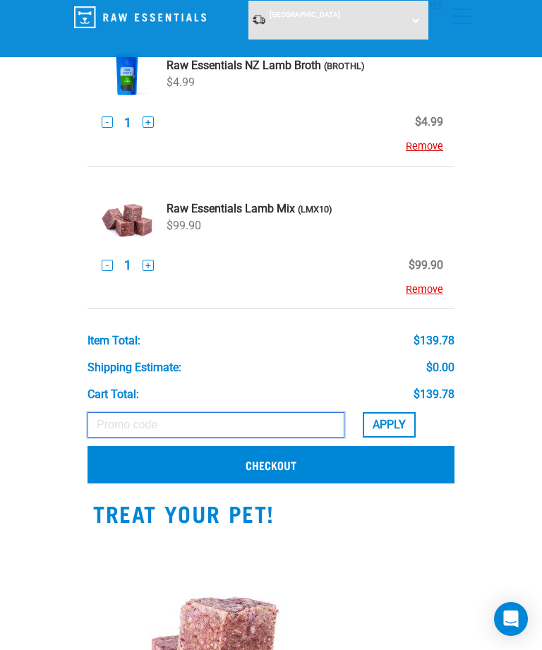
click at [241, 419] on input "text" at bounding box center [216, 424] width 257 height 25
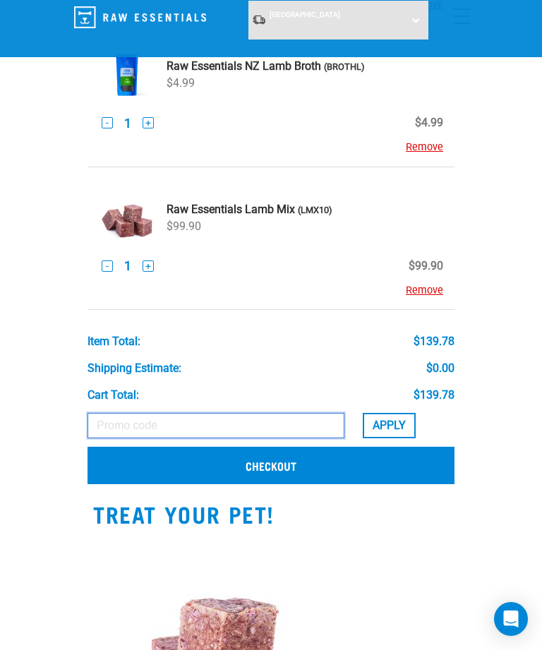
click at [253, 413] on input "text" at bounding box center [216, 425] width 257 height 25
paste input "BRODIES15"
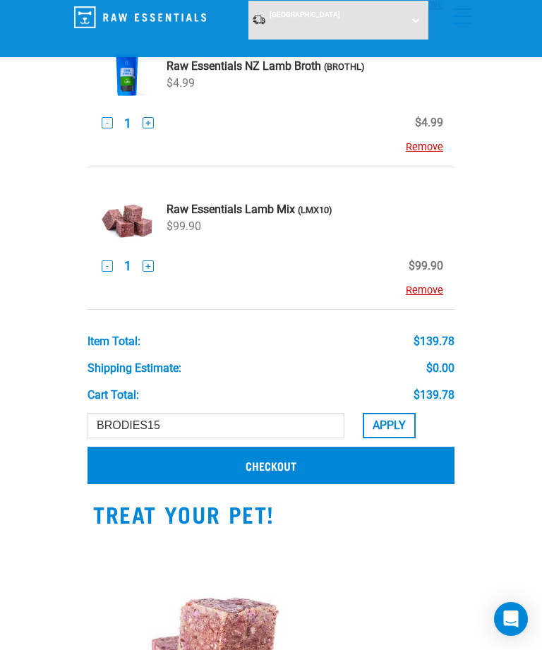
click at [392, 421] on button "Apply" at bounding box center [389, 425] width 53 height 25
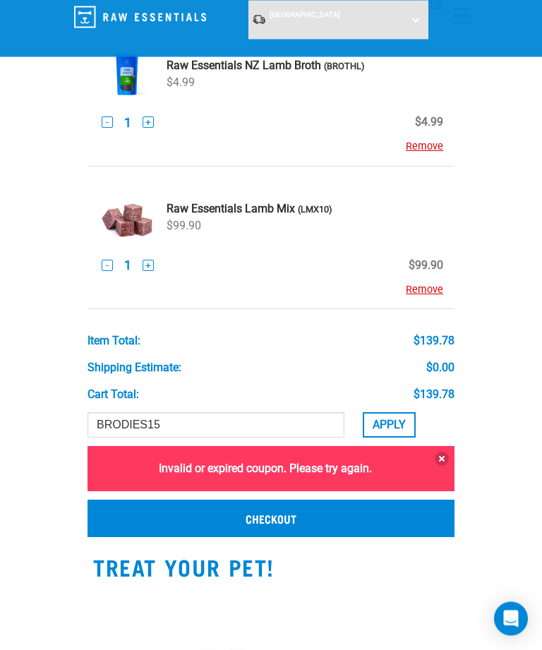
scroll to position [325, 0]
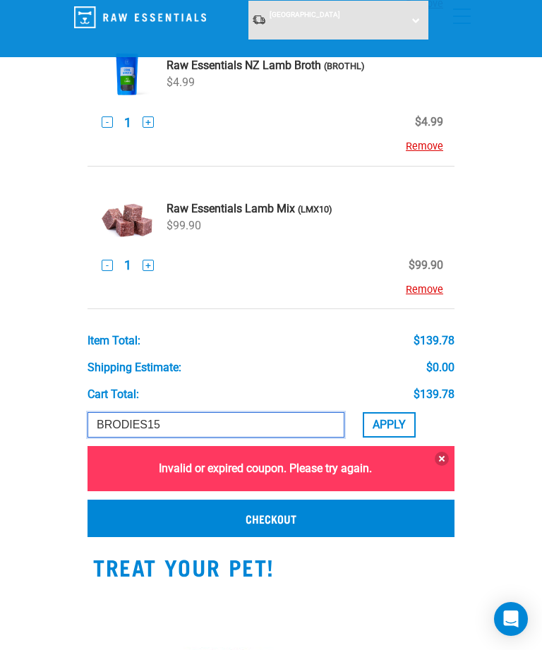
click at [257, 421] on input "BRODIES15" at bounding box center [216, 424] width 257 height 25
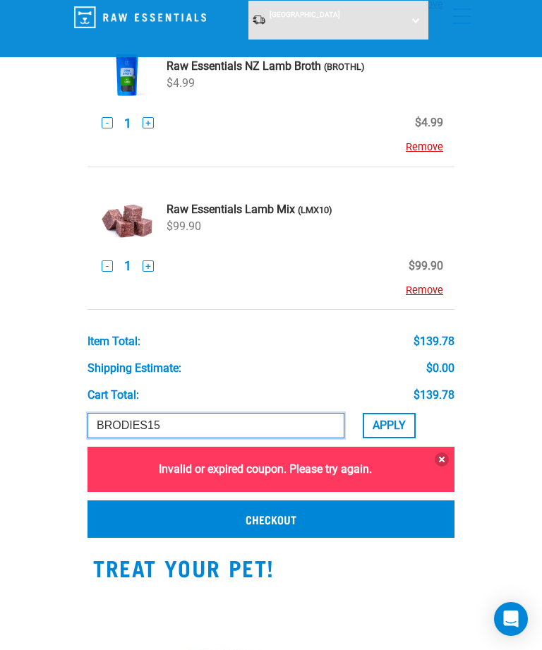
click at [260, 418] on input "BRODIES15" at bounding box center [216, 425] width 257 height 25
type input "B"
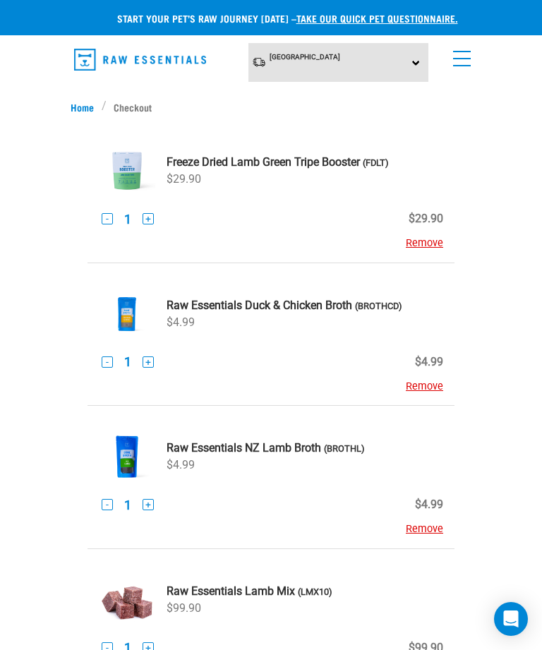
scroll to position [481, 0]
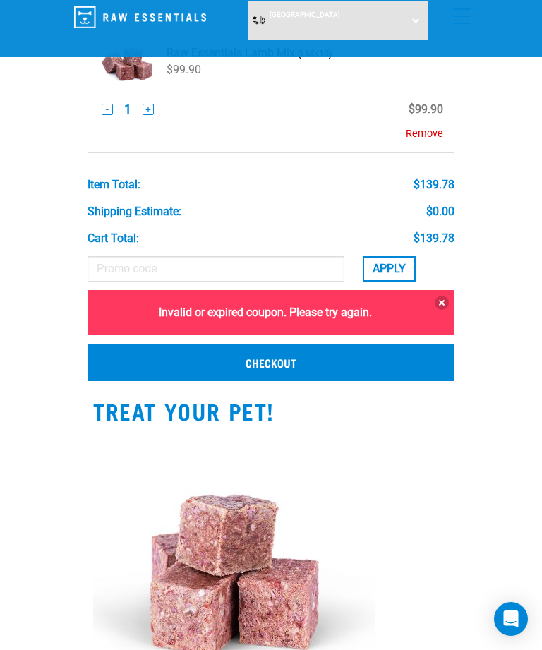
click at [433, 369] on link "Checkout" at bounding box center [271, 362] width 367 height 37
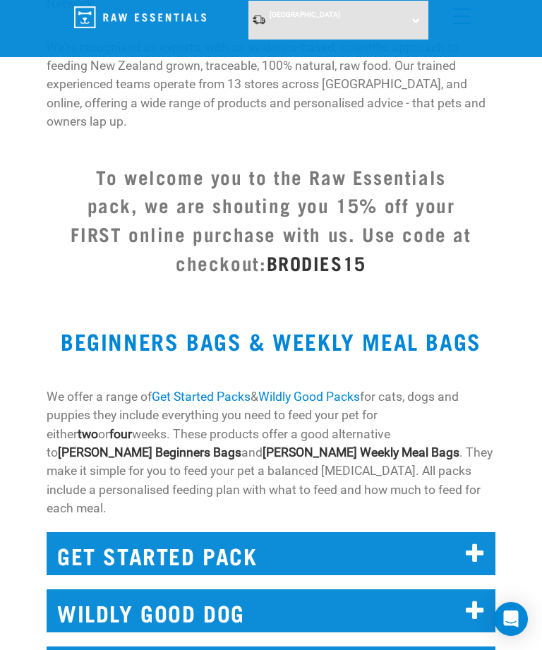
scroll to position [683, 0]
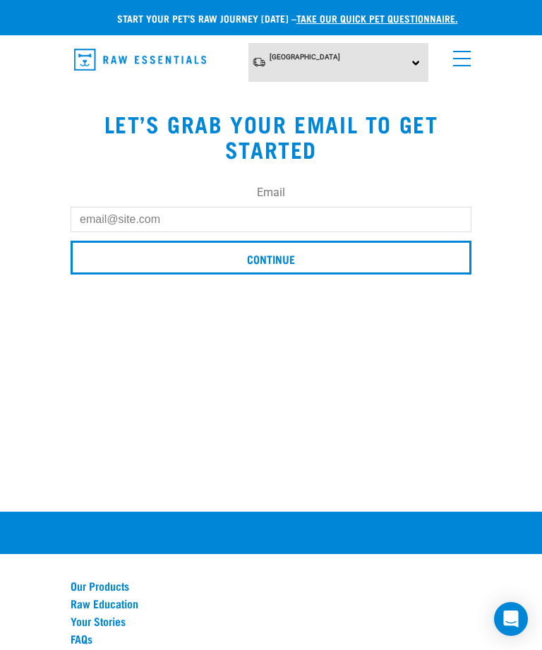
click at [400, 221] on input "Email" at bounding box center [271, 219] width 401 height 25
type input "coyle-j@outlook.com"
click at [385, 255] on input "Continue" at bounding box center [271, 258] width 401 height 34
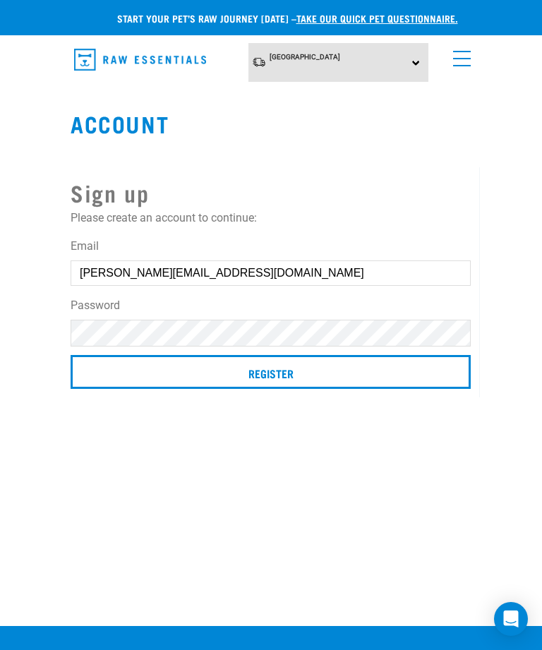
click at [365, 313] on label "Password" at bounding box center [271, 305] width 400 height 17
click at [381, 371] on input "Register" at bounding box center [271, 372] width 400 height 34
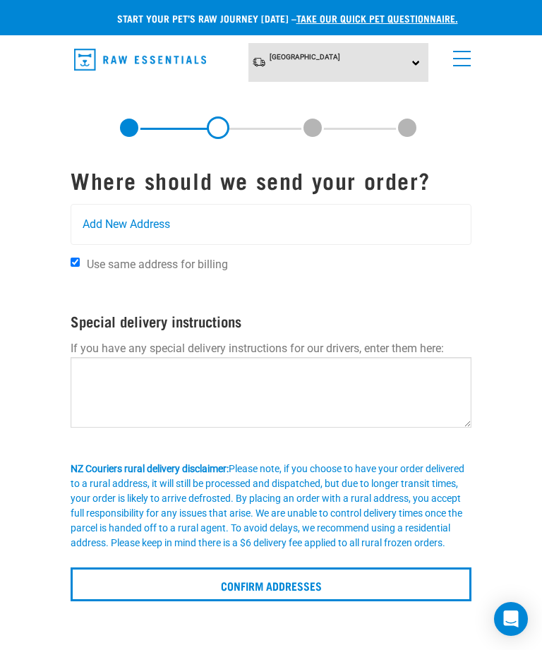
click at [420, 231] on div "Add New Address" at bounding box center [271, 225] width 400 height 40
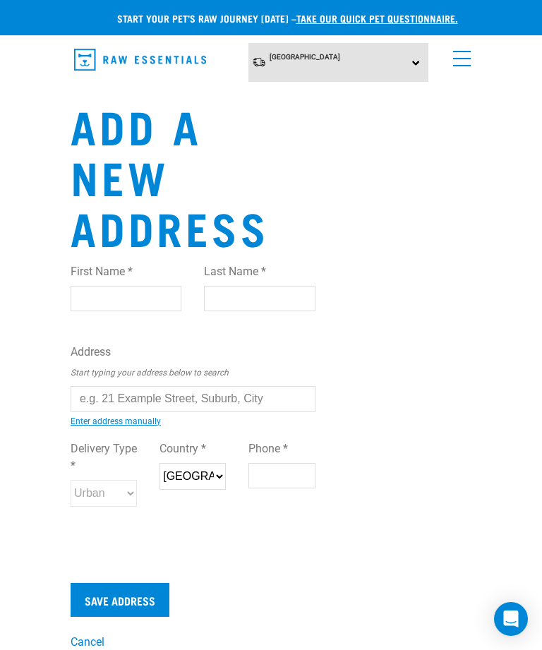
click at [131, 307] on input "First Name *" at bounding box center [126, 298] width 111 height 25
type input "[PERSON_NAME]"
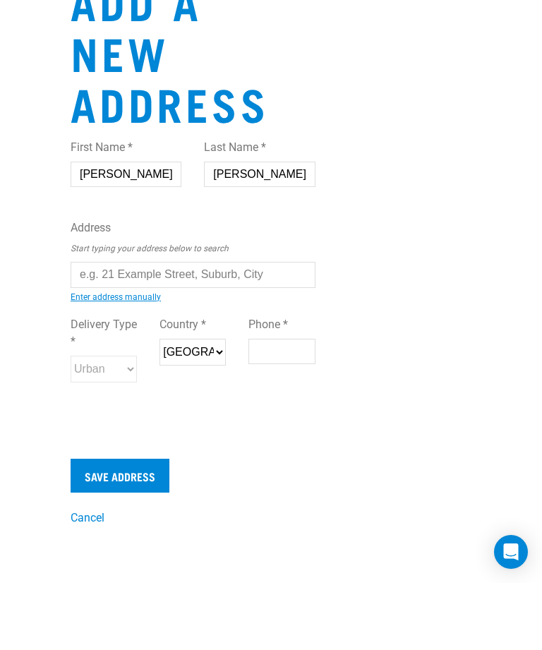
type input "[STREET_ADDRESS]"
type input "[PERSON_NAME]"
type input "7010"
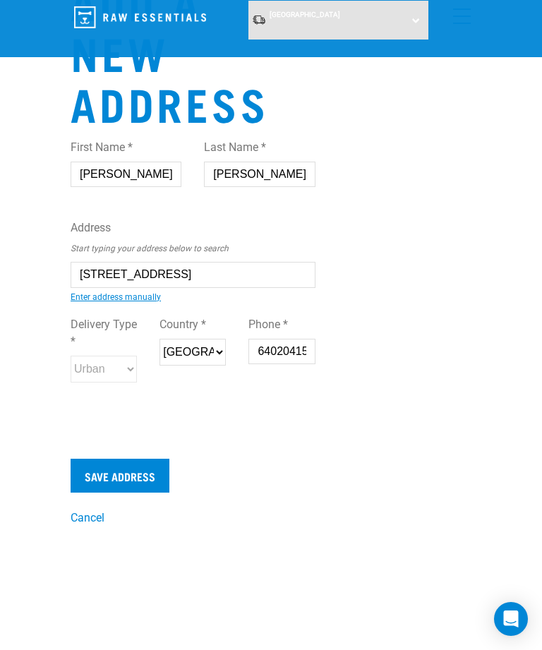
click at [270, 359] on input "6402041584836" at bounding box center [281, 351] width 66 height 25
click at [260, 354] on input "6402041584836" at bounding box center [281, 351] width 66 height 25
click at [260, 357] on input "6402041584836" at bounding box center [281, 351] width 66 height 25
type input "02041584836"
click at [113, 345] on label "Delivery Type *" at bounding box center [104, 333] width 66 height 34
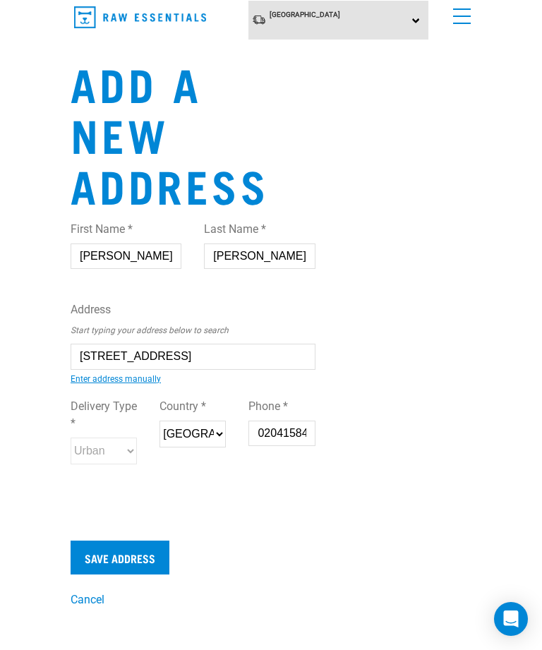
scroll to position [41, 0]
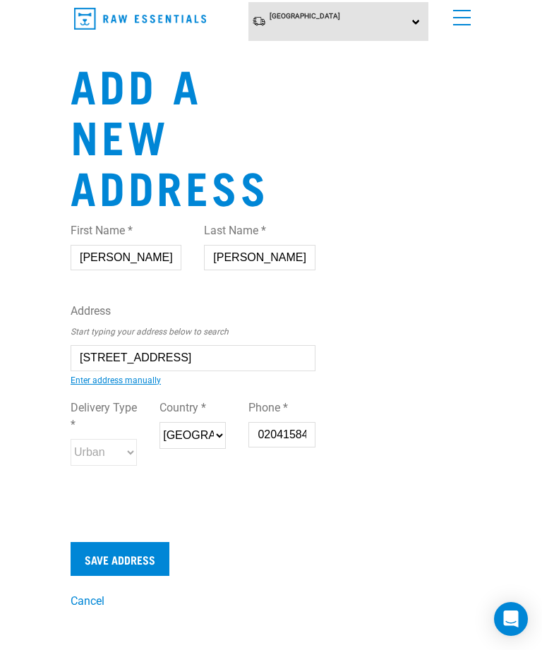
click at [153, 561] on input "Save Address" at bounding box center [120, 559] width 99 height 34
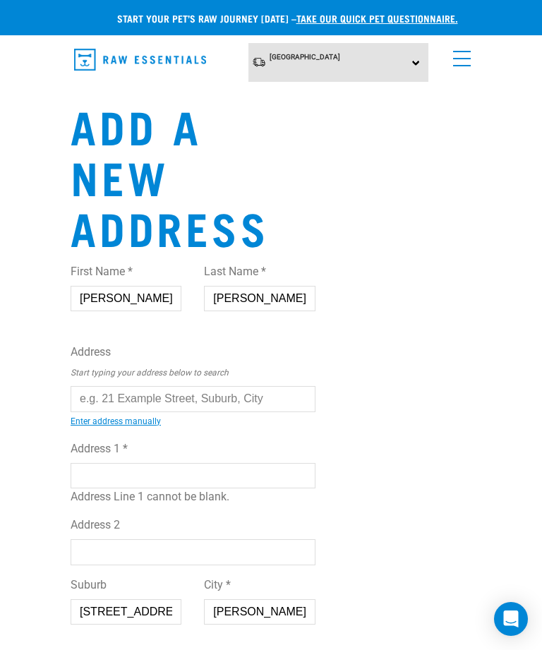
click at [21, 318] on strong "Couldn’t save address." at bounding box center [0, 317] width 42 height 47
click at [329, 315] on div "First Name * [PERSON_NAME] Last Name * [PERSON_NAME] Address Start typing your …" at bounding box center [205, 609] width 268 height 714
click at [241, 409] on input "text" at bounding box center [193, 398] width 245 height 25
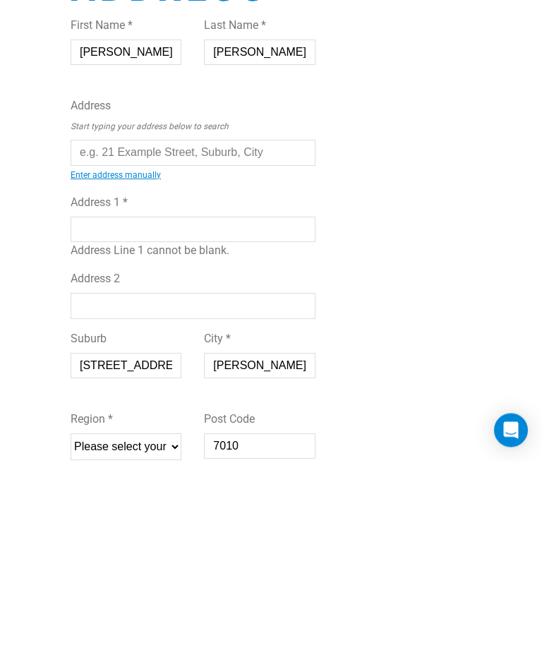
type input "[STREET_ADDRESS]"
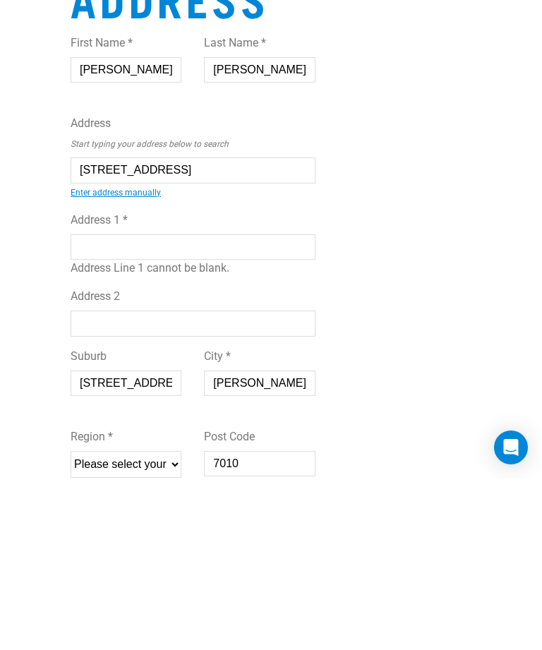
click at [143, 542] on input "[STREET_ADDRESS]" at bounding box center [126, 554] width 111 height 25
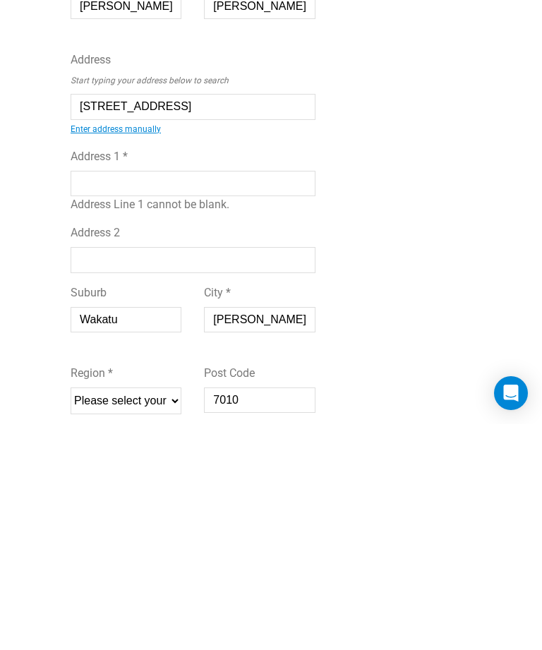
scroll to position [11, 0]
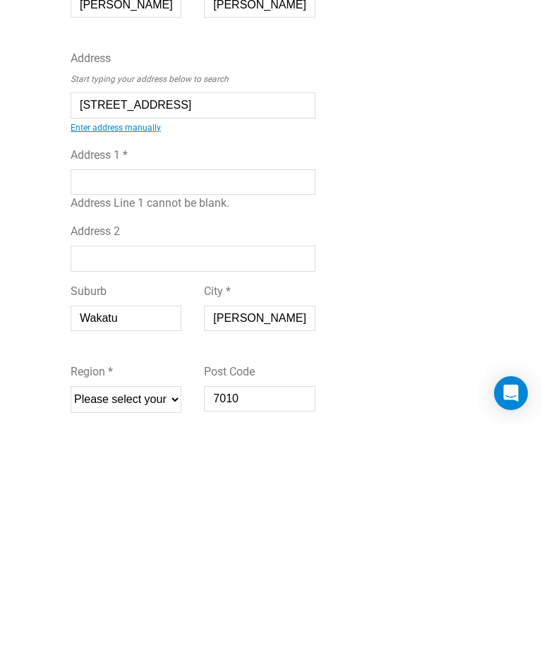
type input "Wakatu"
click at [170, 612] on select "Please select your region... [GEOGRAPHIC_DATA] [GEOGRAPHIC_DATA] [GEOGRAPHIC_DA…" at bounding box center [126, 625] width 111 height 27
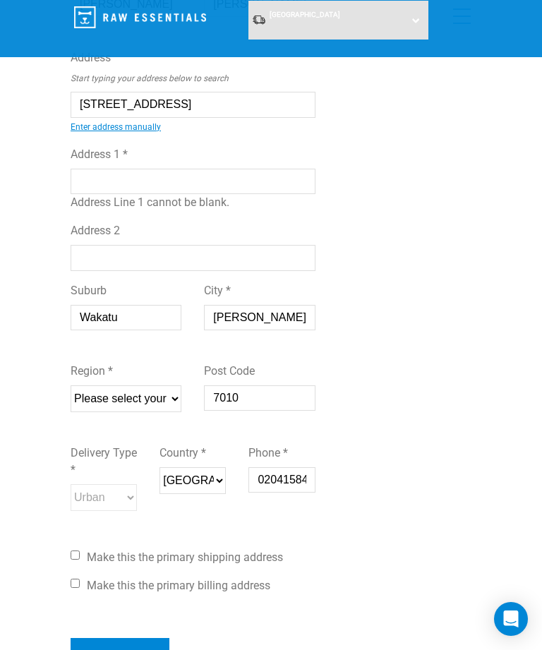
select select "NSN"
click at [304, 411] on input "7010" at bounding box center [259, 397] width 111 height 25
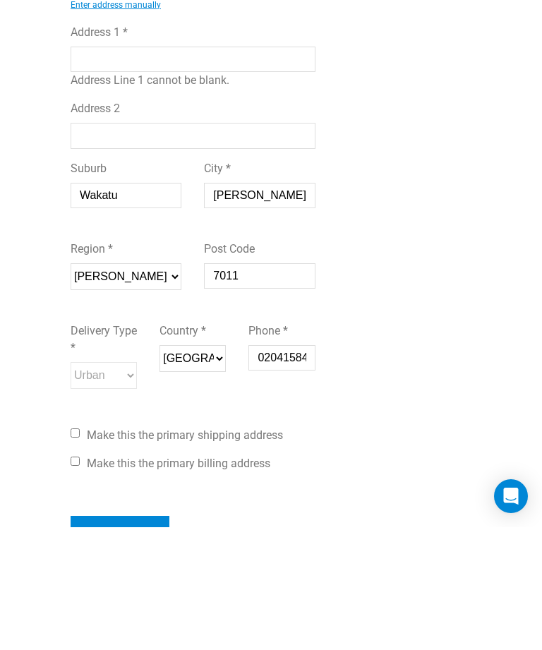
type input "7011"
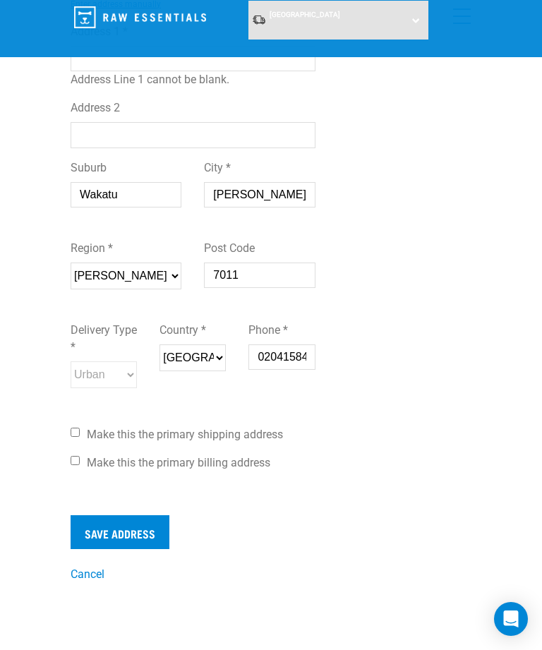
click at [73, 437] on input "Make this the primary shipping address" at bounding box center [75, 432] width 9 height 9
checkbox input "true"
click at [71, 465] on input "Make this the primary billing address" at bounding box center [75, 460] width 9 height 9
checkbox input "true"
click at [148, 546] on input "Save Address" at bounding box center [120, 532] width 99 height 34
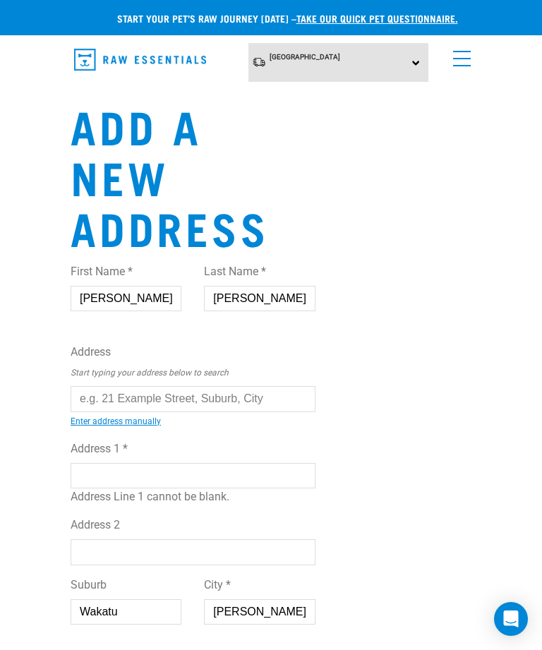
click at [28, 307] on button "delete" at bounding box center [20, 300] width 14 height 14
click at [38, 309] on div "Couldn’t save address." at bounding box center [0, 325] width 76 height 93
click at [38, 305] on div "Couldn’t save address." at bounding box center [0, 325] width 76 height 93
click at [340, 316] on div "Add a new address First Name * Janice Last Name * Coyle Address Start typing yo…" at bounding box center [271, 550] width 424 height 901
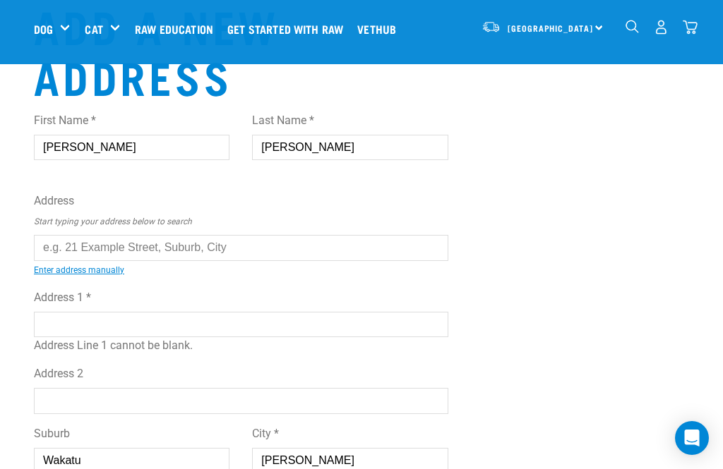
scroll to position [44, 0]
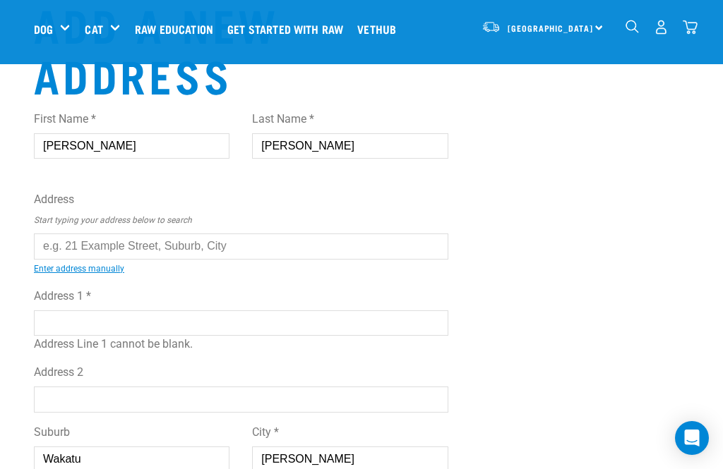
click at [392, 251] on input "text" at bounding box center [241, 246] width 414 height 25
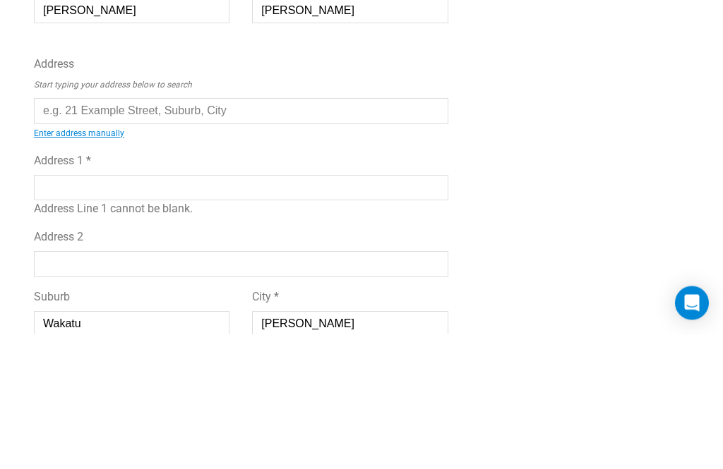
type input "[STREET_ADDRESS]"
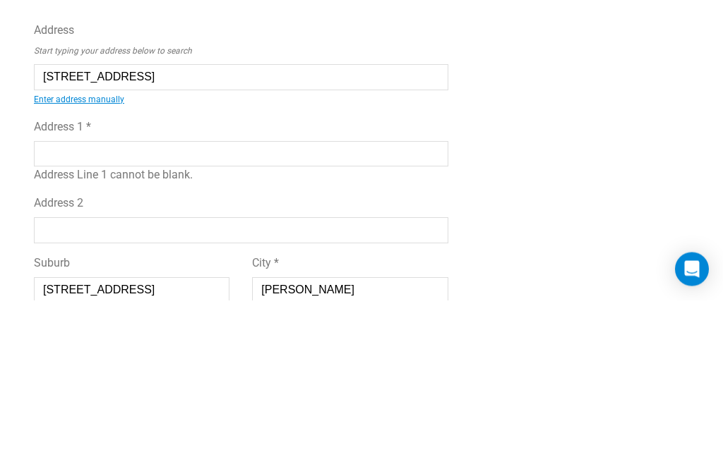
click at [445, 234] on input "[STREET_ADDRESS]" at bounding box center [241, 246] width 414 height 25
click at [279, 311] on input "Address 1 *" at bounding box center [241, 323] width 414 height 25
click at [265, 311] on input "Address 1 *" at bounding box center [241, 323] width 414 height 25
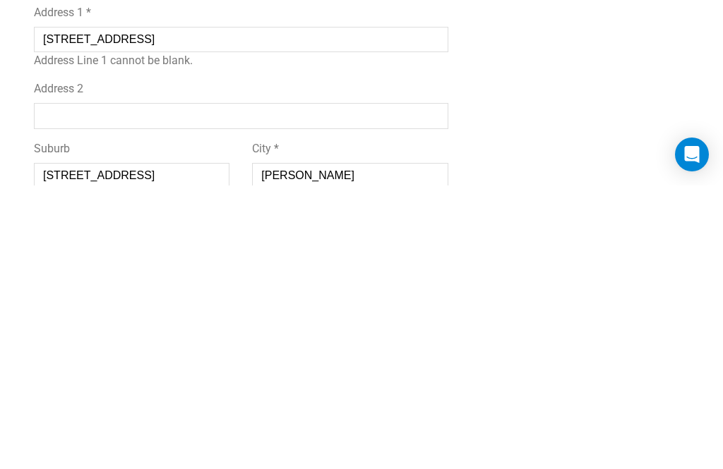
type input "[STREET_ADDRESS]"
click at [160, 447] on input "[STREET_ADDRESS]" at bounding box center [132, 459] width 196 height 25
click at [157, 447] on input "[STREET_ADDRESS]" at bounding box center [132, 459] width 196 height 25
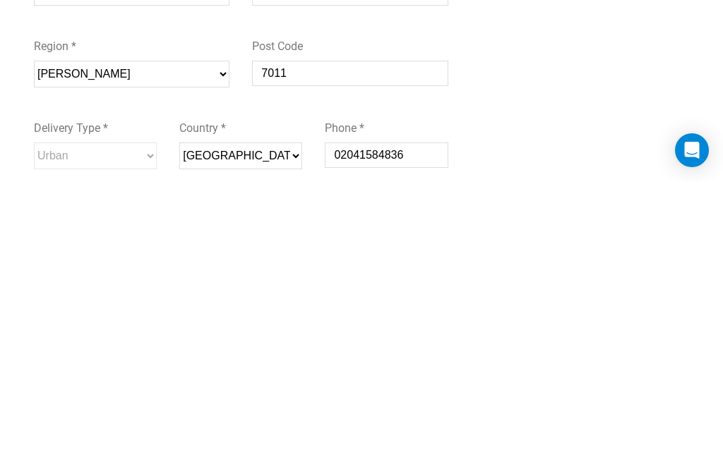
scroll to position [244, 0]
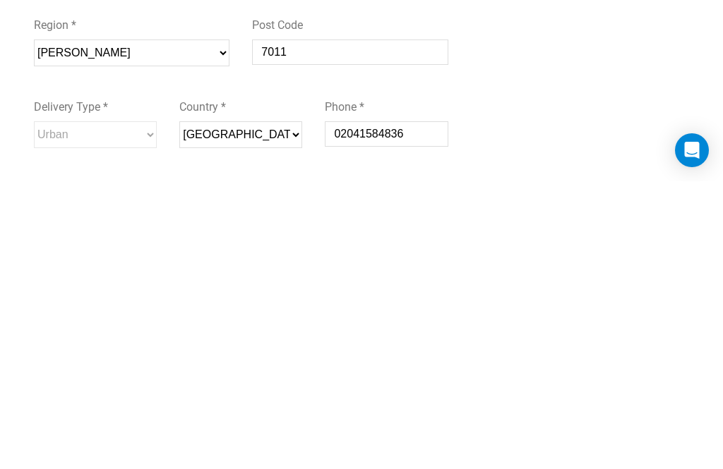
type input "Wakatu"
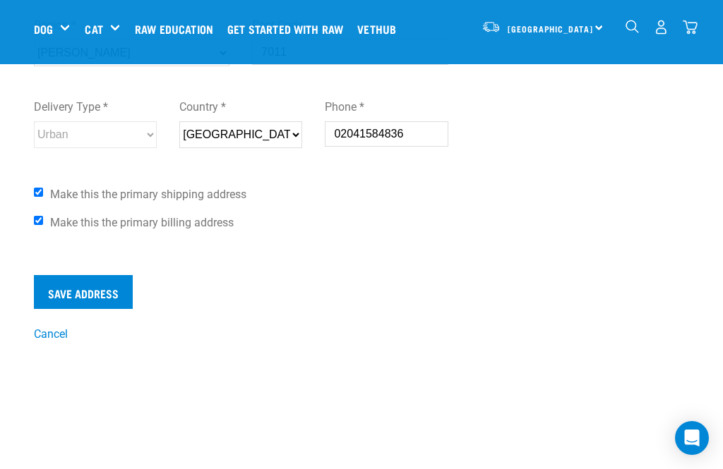
click at [92, 157] on div "Delivery Type * Urban Rural Country * New Zealand Phone * 02041584836" at bounding box center [241, 129] width 437 height 82
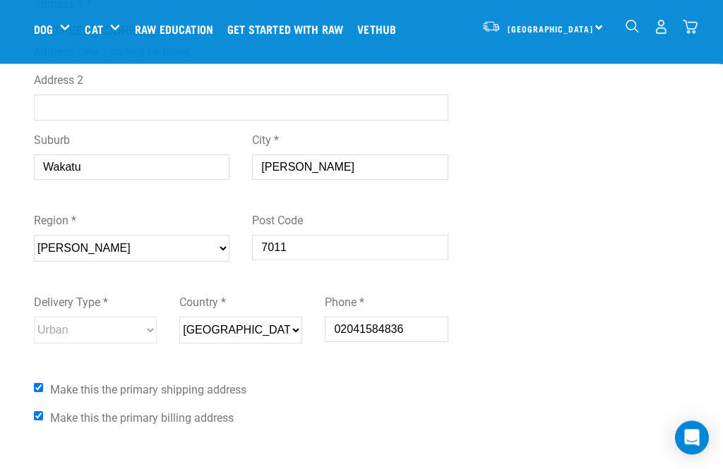
scroll to position [322, 0]
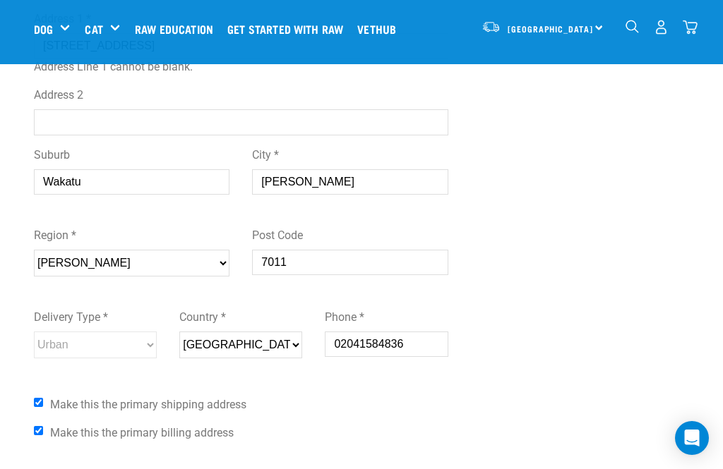
click at [194, 268] on select "Please select your region... Auckland Wellington Canterbury Marlborough Nelson …" at bounding box center [132, 263] width 196 height 27
click at [210, 267] on select "Please select your region... Auckland Wellington Canterbury Marlborough Nelson …" at bounding box center [132, 263] width 196 height 27
select select "NSN"
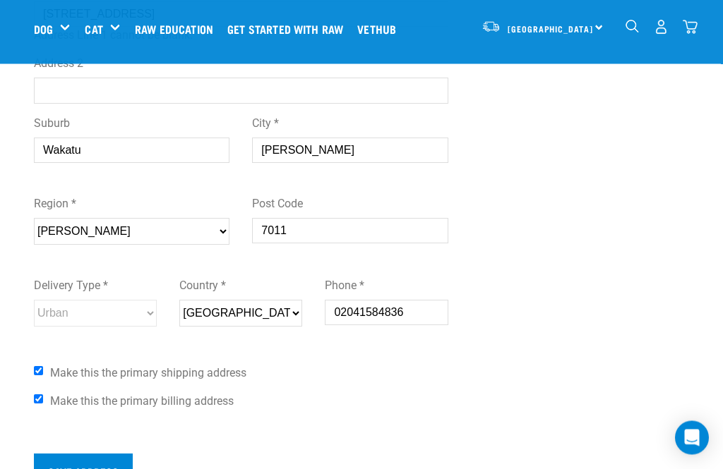
scroll to position [356, 0]
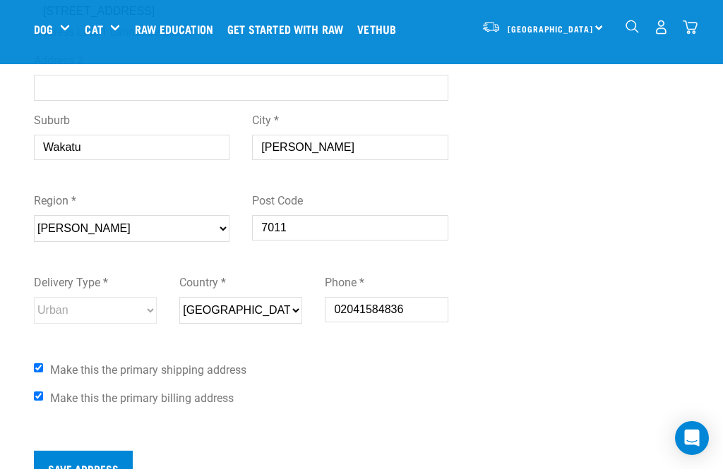
click at [125, 473] on input "Save Address" at bounding box center [83, 468] width 99 height 34
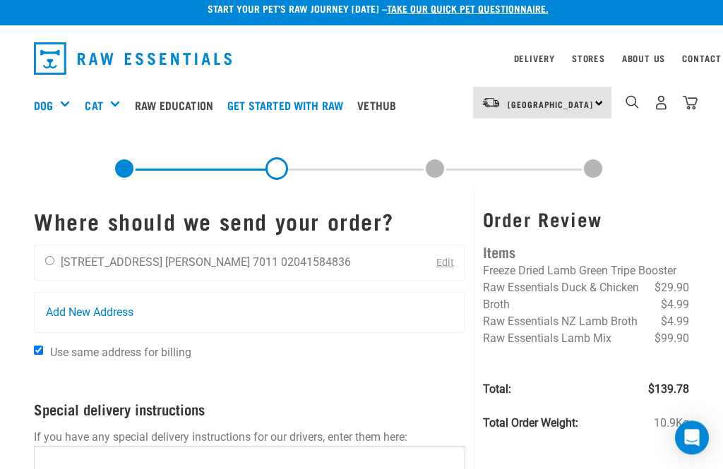
scroll to position [11, 0]
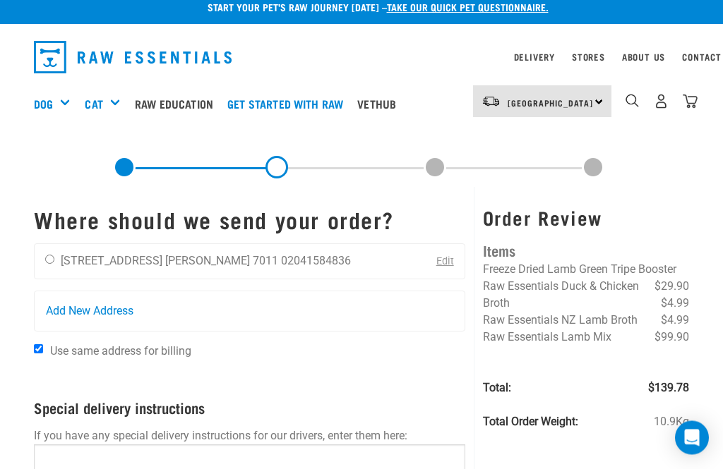
click at [54, 256] on input "radio" at bounding box center [49, 260] width 9 height 9
radio input "true"
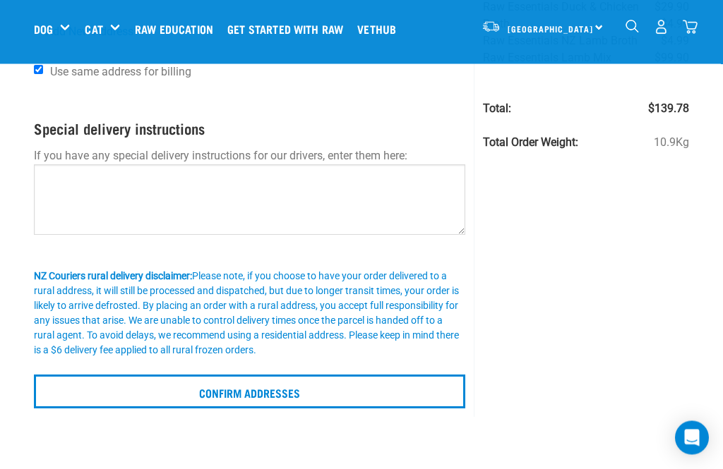
scroll to position [183, 0]
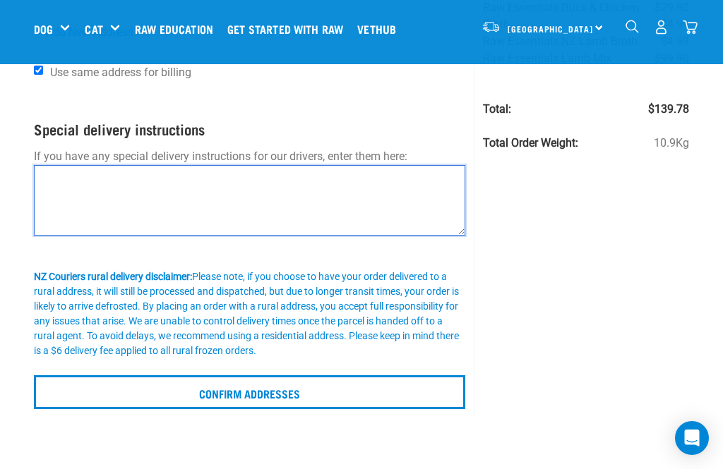
click at [361, 180] on textarea at bounding box center [249, 200] width 431 height 71
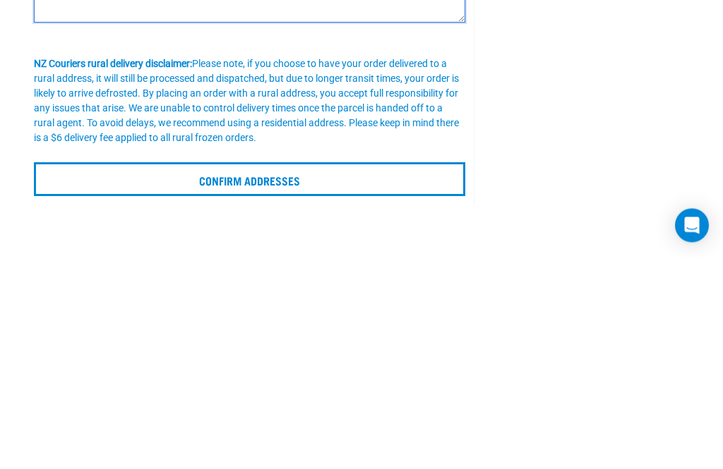
type textarea "Please leave under porch by the side door."
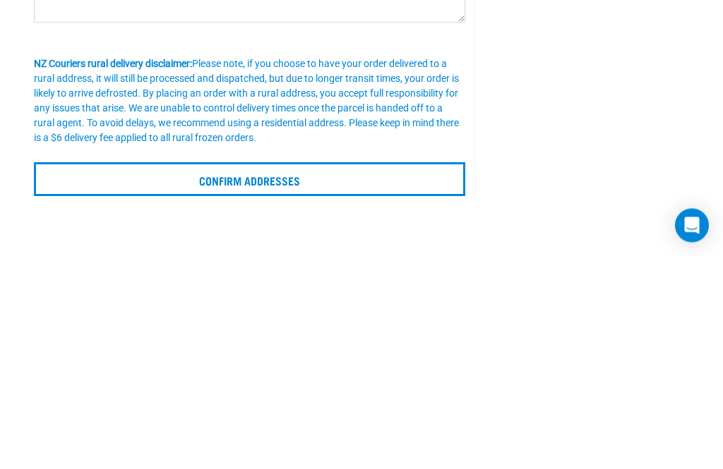
click at [440, 376] on input "Confirm addresses" at bounding box center [249, 393] width 431 height 34
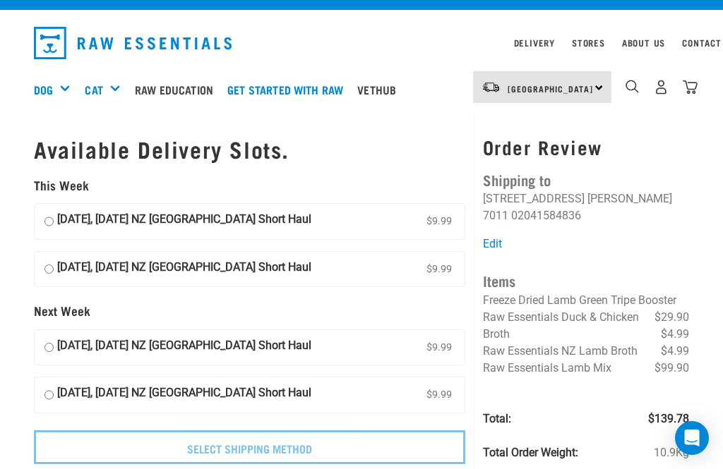
scroll to position [25, 0]
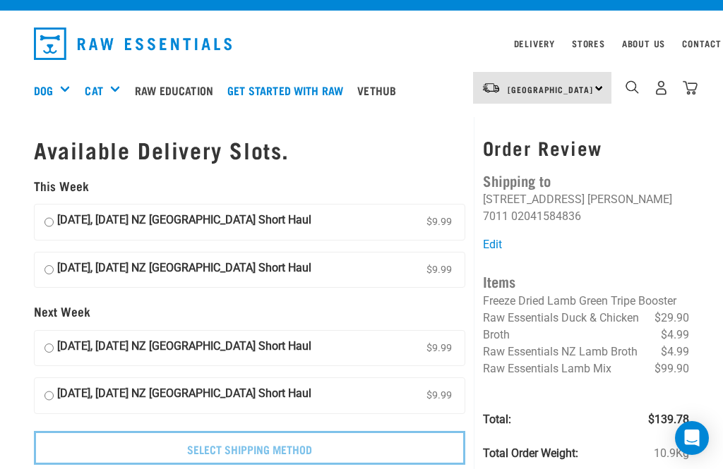
click at [46, 231] on label "[DATE], [DATE] NZ [GEOGRAPHIC_DATA] Short Haul $9.99" at bounding box center [250, 222] width 430 height 35
click at [46, 231] on input "[DATE], [DATE] NZ [GEOGRAPHIC_DATA] Short Haul $9.99" at bounding box center [48, 222] width 9 height 21
radio input "true"
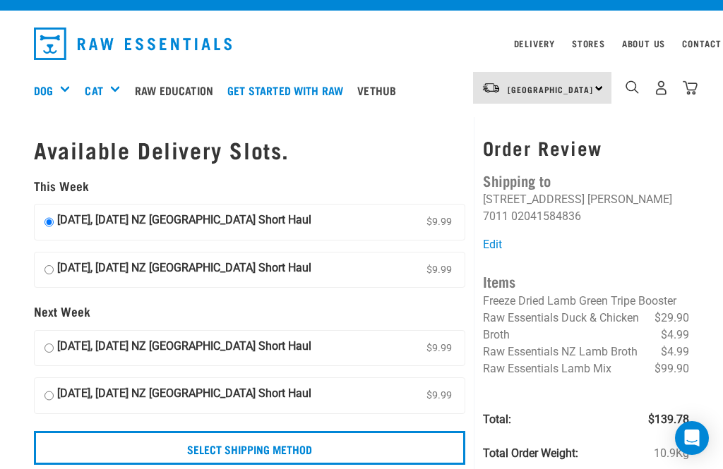
click at [59, 469] on div "Available Delivery Slots. This Week [DATE], [DATE] NZ [GEOGRAPHIC_DATA] Short H…" at bounding box center [249, 297] width 448 height 361
click at [64, 460] on input "Select Shipping Method" at bounding box center [249, 448] width 431 height 34
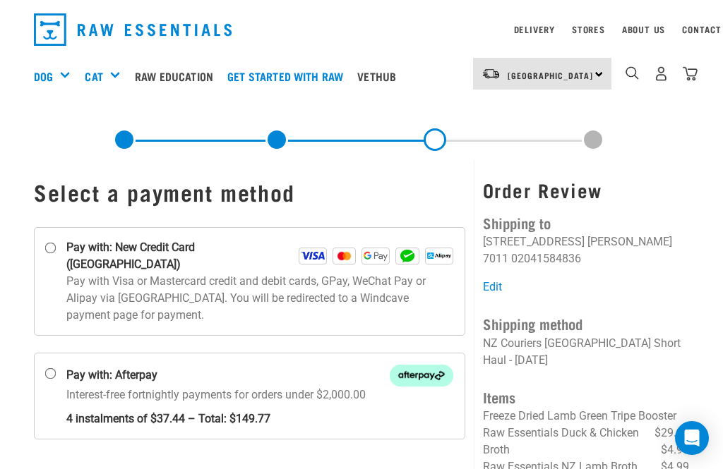
scroll to position [38, 0]
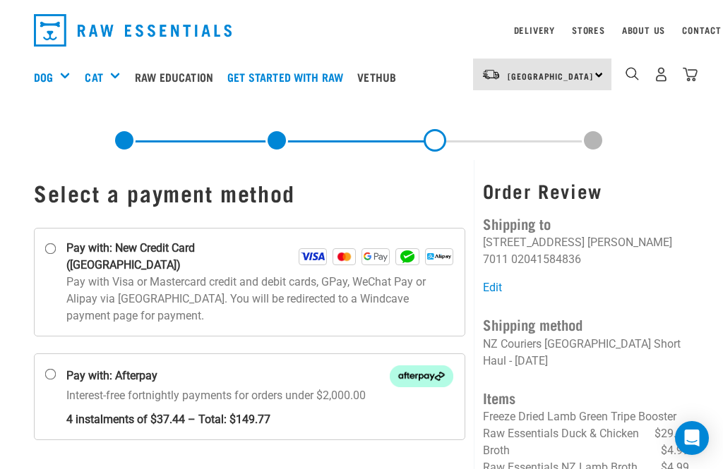
click at [49, 255] on input "Pay with: New Credit Card ([GEOGRAPHIC_DATA])" at bounding box center [50, 249] width 11 height 11
radio input "true"
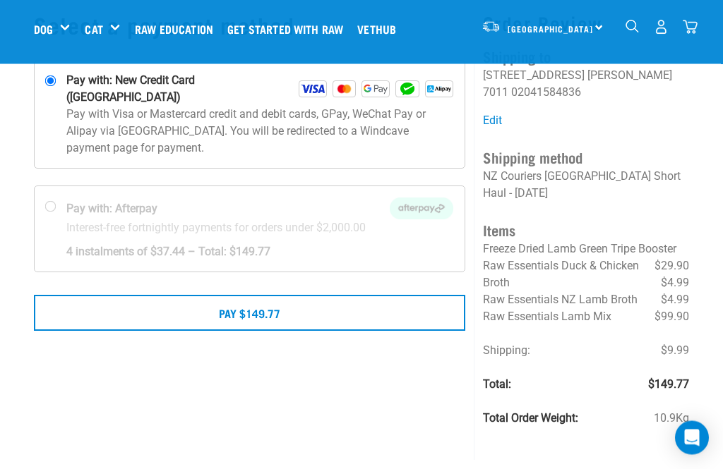
scroll to position [98, 0]
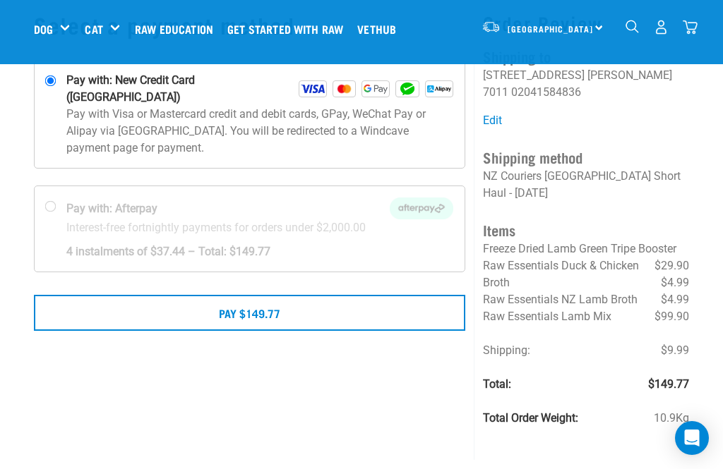
click at [390, 295] on button "Pay $149.77" at bounding box center [249, 312] width 431 height 35
